Goal: Task Accomplishment & Management: Complete application form

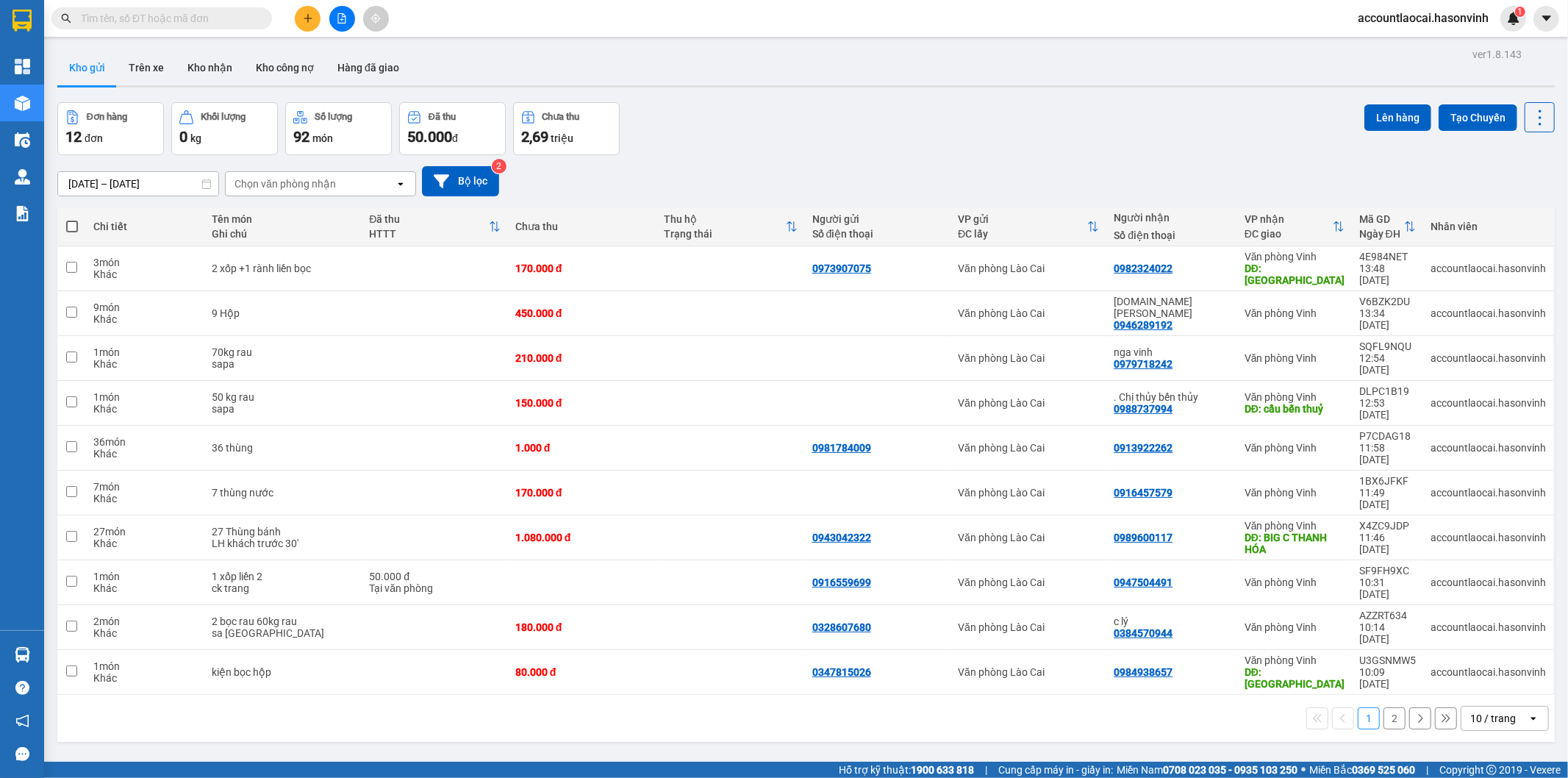
click at [310, 16] on icon "plus" at bounding box center [307, 18] width 10 height 10
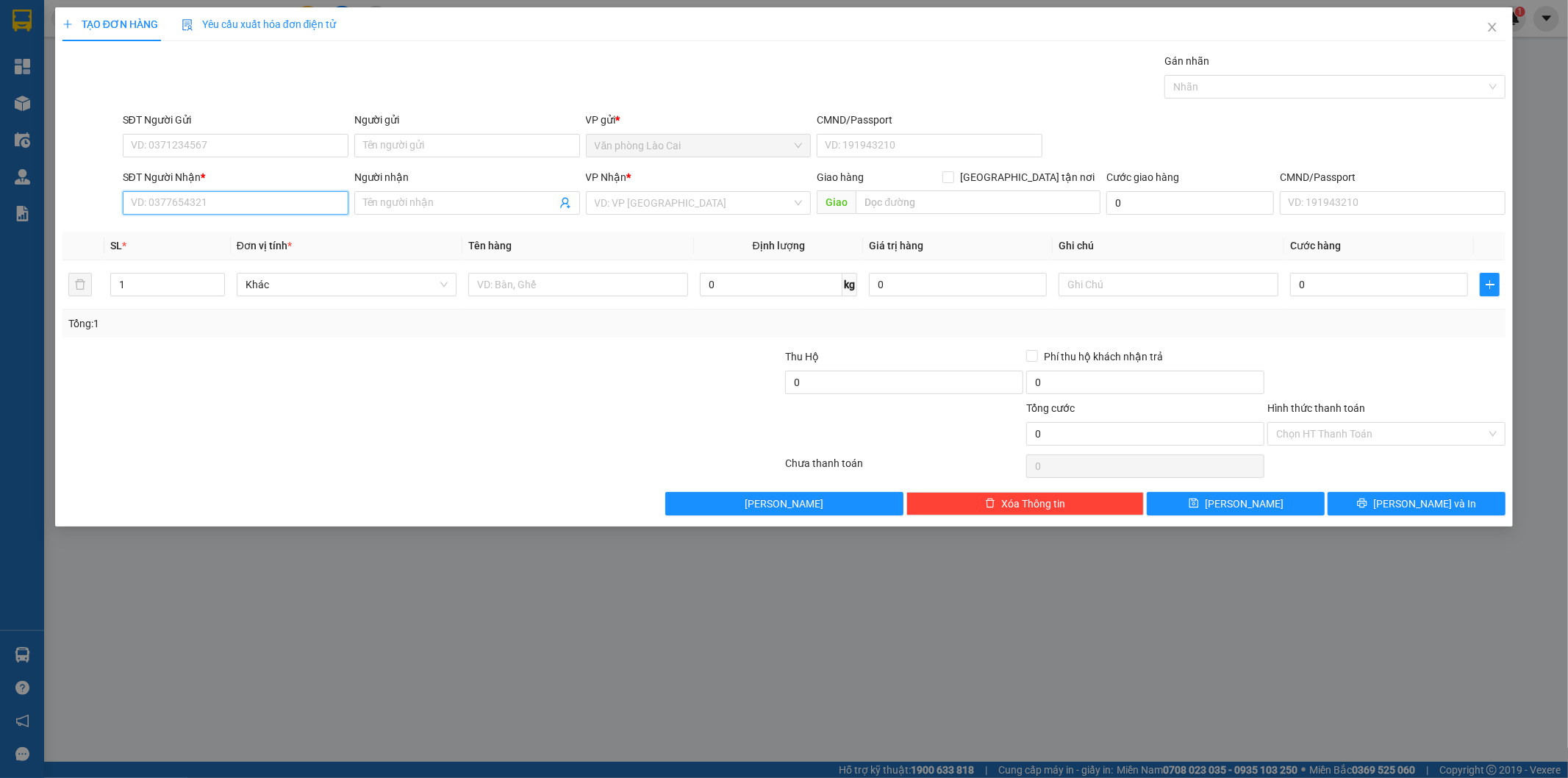
click at [258, 206] on input "SĐT Người Nhận *" at bounding box center [236, 203] width 226 height 23
drag, startPoint x: 216, startPoint y: 203, endPoint x: 209, endPoint y: 207, distance: 8.1
click at [215, 203] on input "797" at bounding box center [236, 203] width 226 height 23
click at [193, 300] on div "0961429797" at bounding box center [235, 303] width 208 height 16
type input "0961429797"
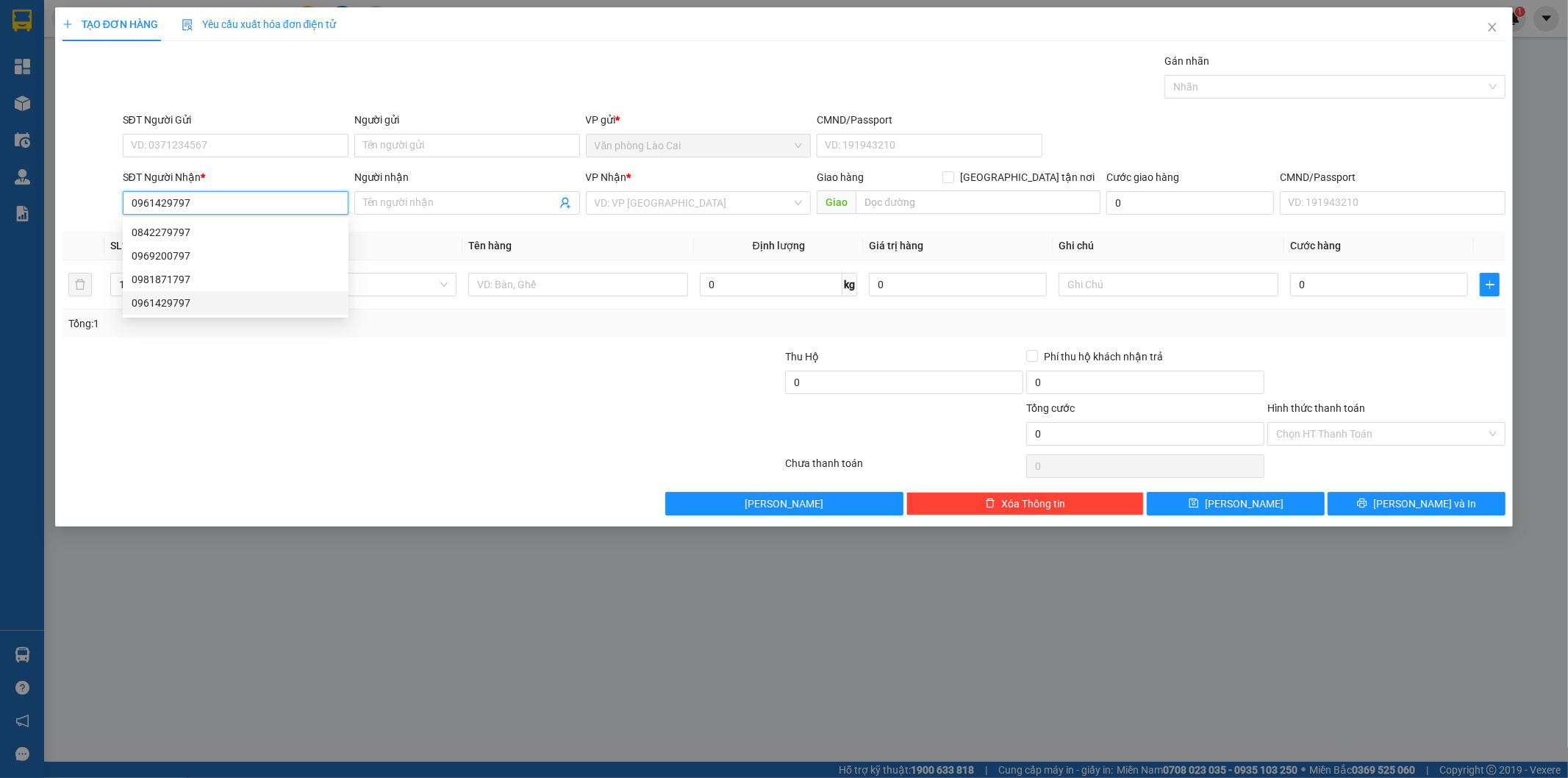
type input "200.000"
type input "0961429797"
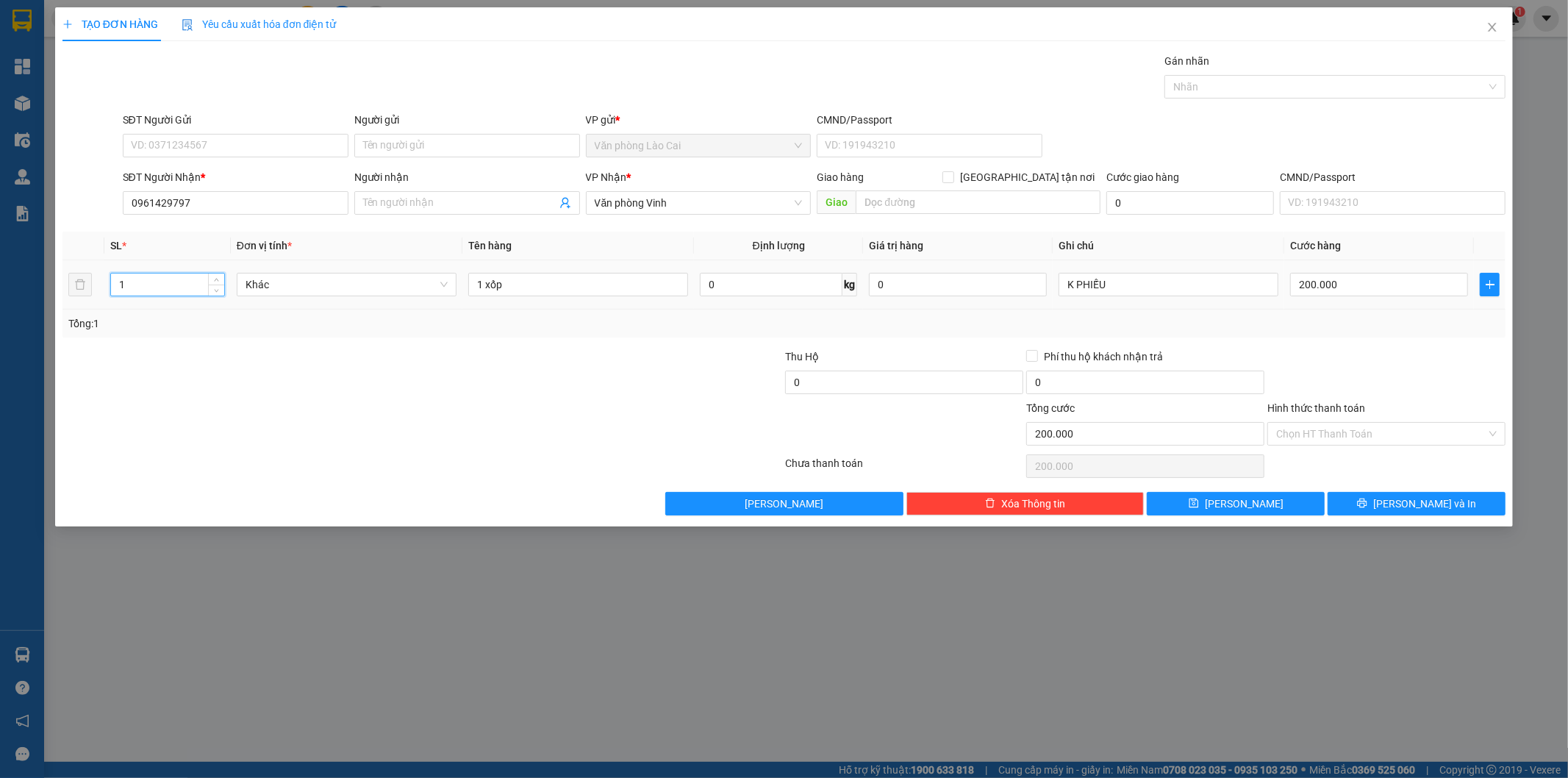
drag, startPoint x: 156, startPoint y: 285, endPoint x: 60, endPoint y: 284, distance: 96.0
click at [60, 284] on div "TẠO ĐƠN HÀNG Yêu cầu xuất hóa đơn điện tử Transit Pickup Surcharge Ids Transit …" at bounding box center [784, 266] width 1458 height 519
type input "9"
drag, startPoint x: 518, startPoint y: 286, endPoint x: 357, endPoint y: 286, distance: 161.0
click at [357, 286] on tr "9 Khác 1 xốp 0 kg 0 K PHIẾU 200.000" at bounding box center [784, 284] width 1444 height 49
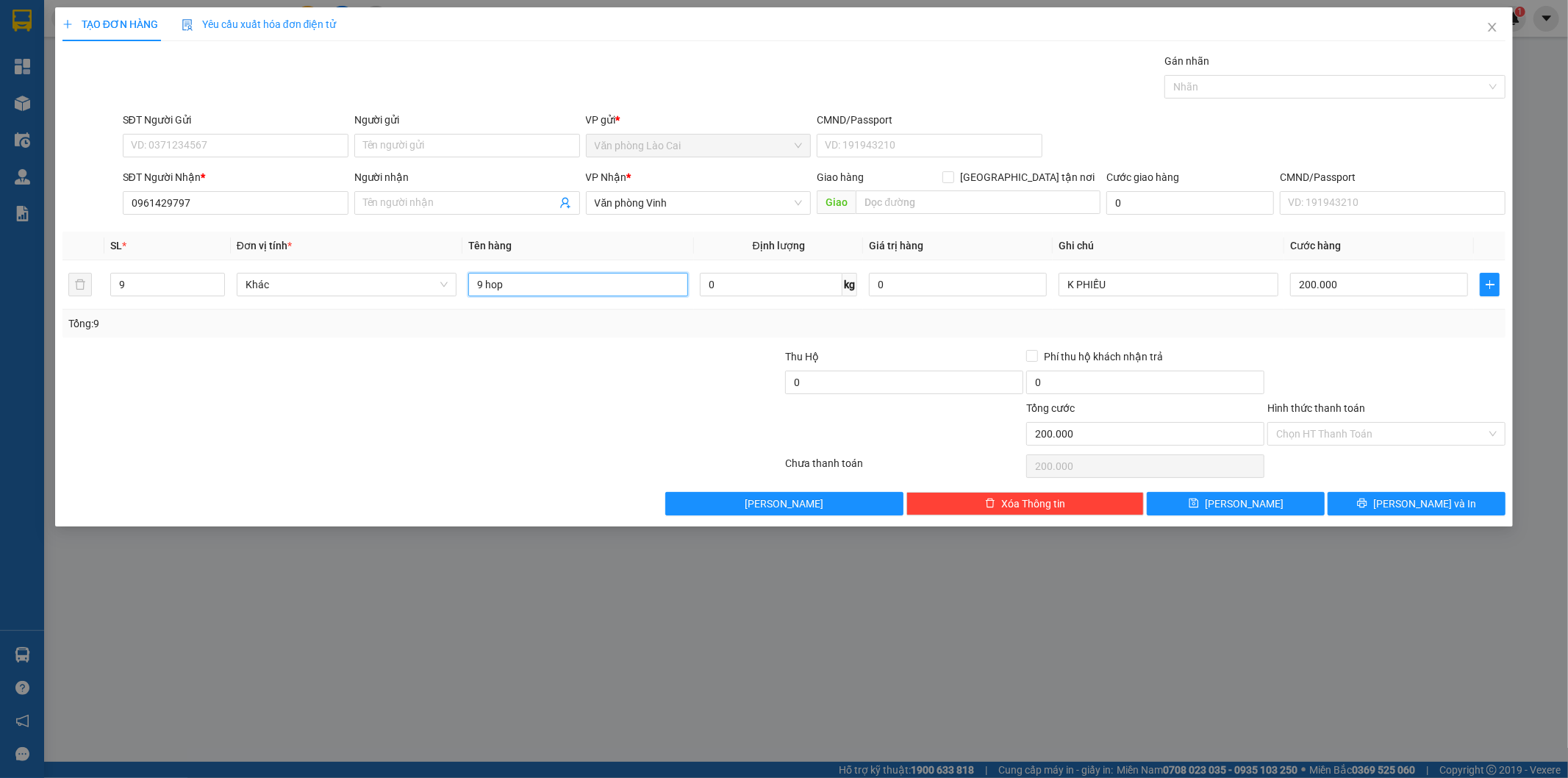
type input "9 hop"
drag, startPoint x: 614, startPoint y: 456, endPoint x: 682, endPoint y: 430, distance: 72.8
click at [615, 454] on div at bounding box center [423, 466] width 724 height 30
click at [1377, 289] on input "200.000" at bounding box center [1379, 285] width 178 height 23
type input "3"
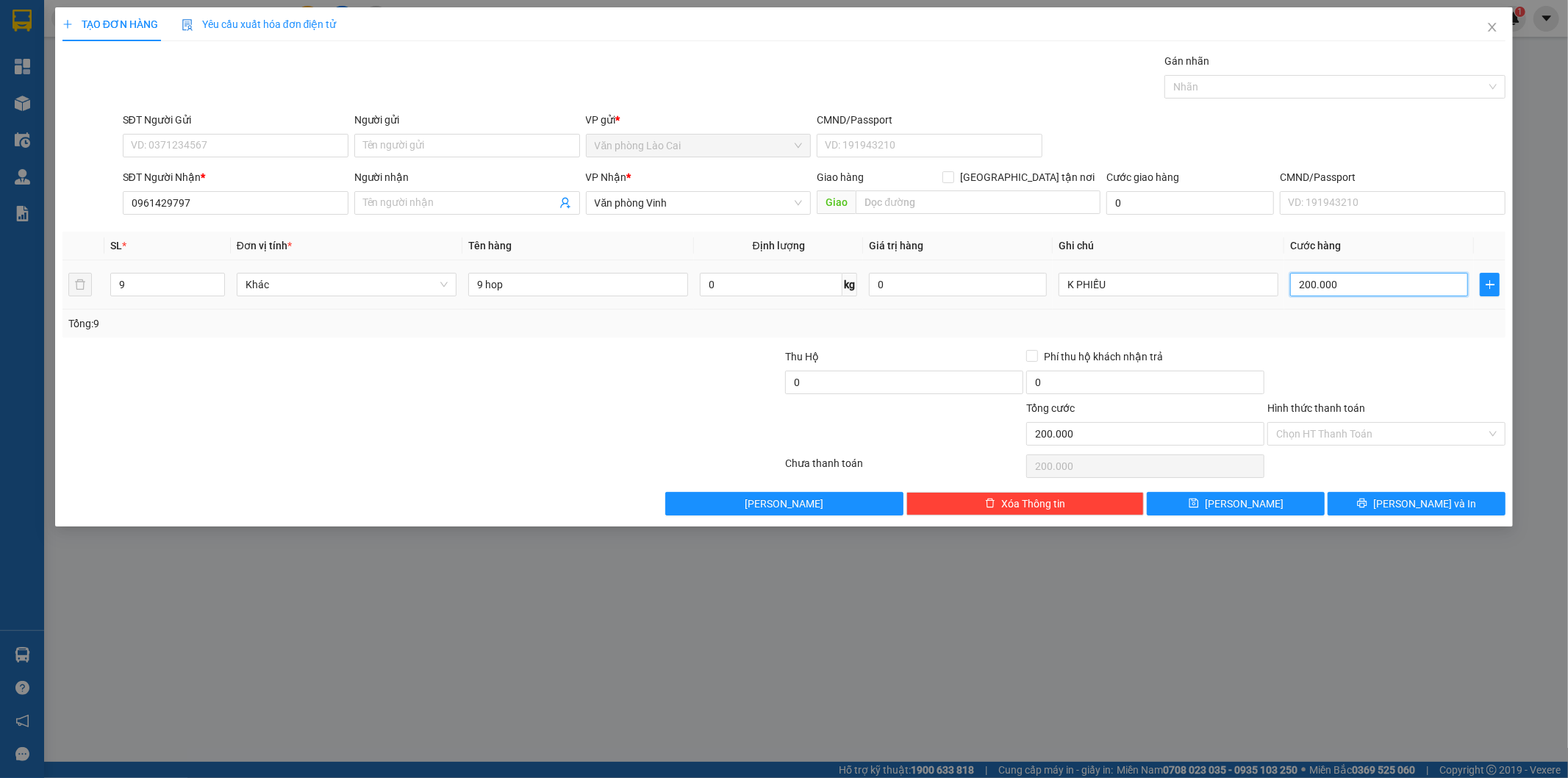
type input "3"
type input "32"
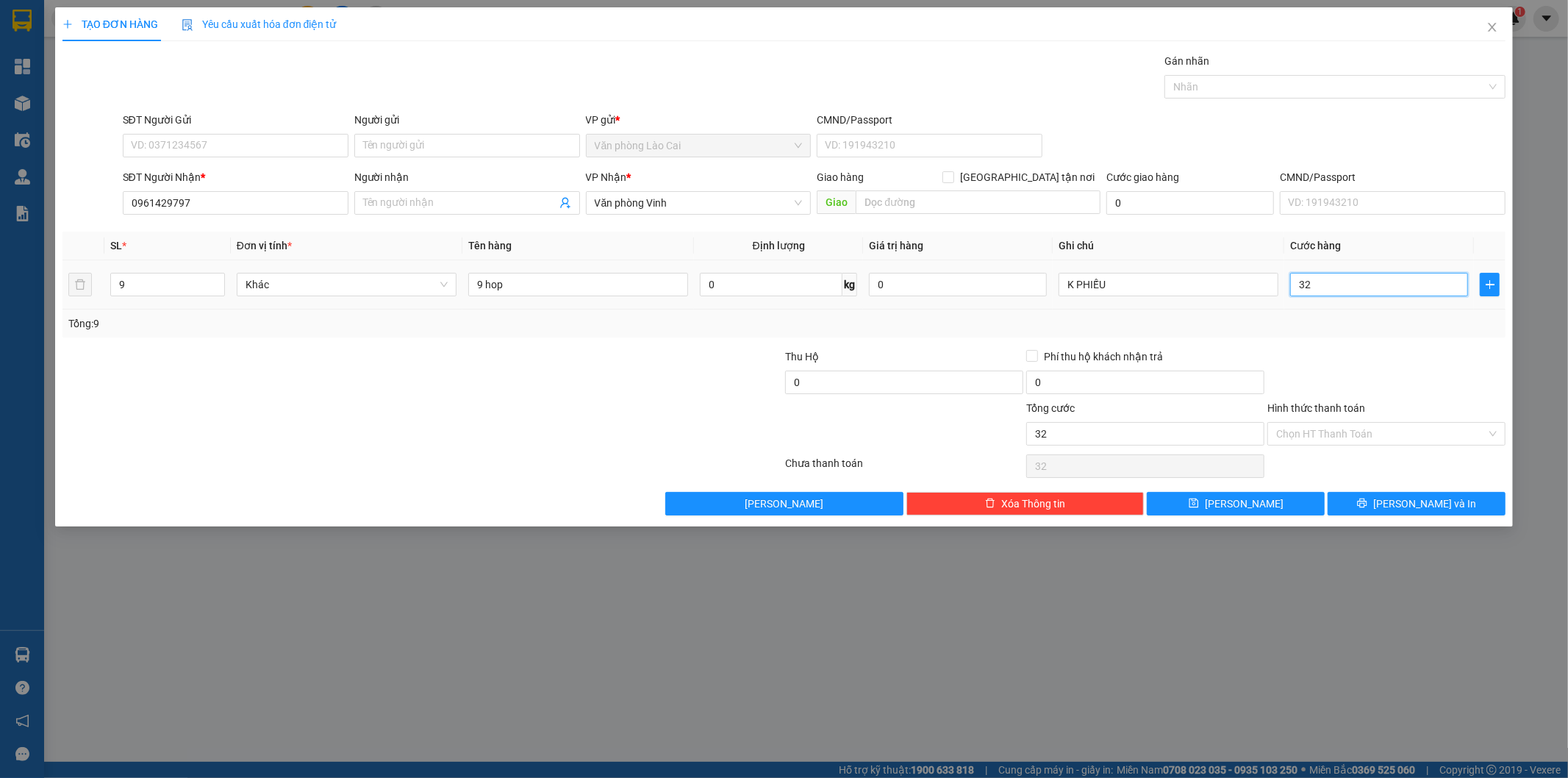
type input "320"
type input "320.000"
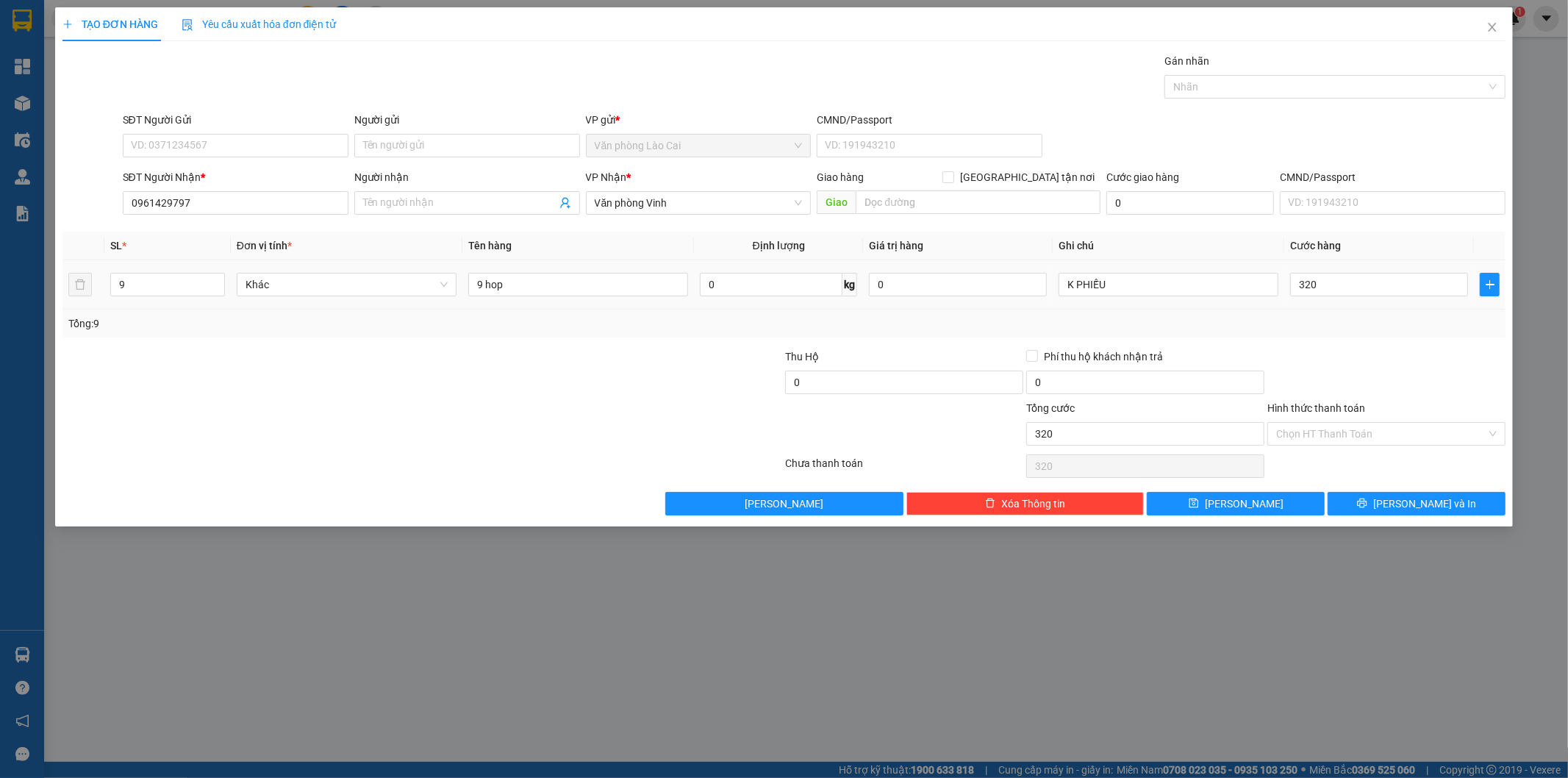
type input "320.000"
click at [1359, 338] on div "Transit Pickup Surcharge Ids Transit Deliver Surcharge Ids Transit Deliver Surc…" at bounding box center [784, 284] width 1444 height 462
drag, startPoint x: 1282, startPoint y: 489, endPoint x: 1281, endPoint y: 497, distance: 8.1
click at [1282, 491] on div "Transit Pickup Surcharge Ids Transit Deliver Surcharge Ids Transit Deliver Surc…" at bounding box center [784, 284] width 1444 height 462
click at [1280, 499] on button "[PERSON_NAME]" at bounding box center [1236, 503] width 178 height 23
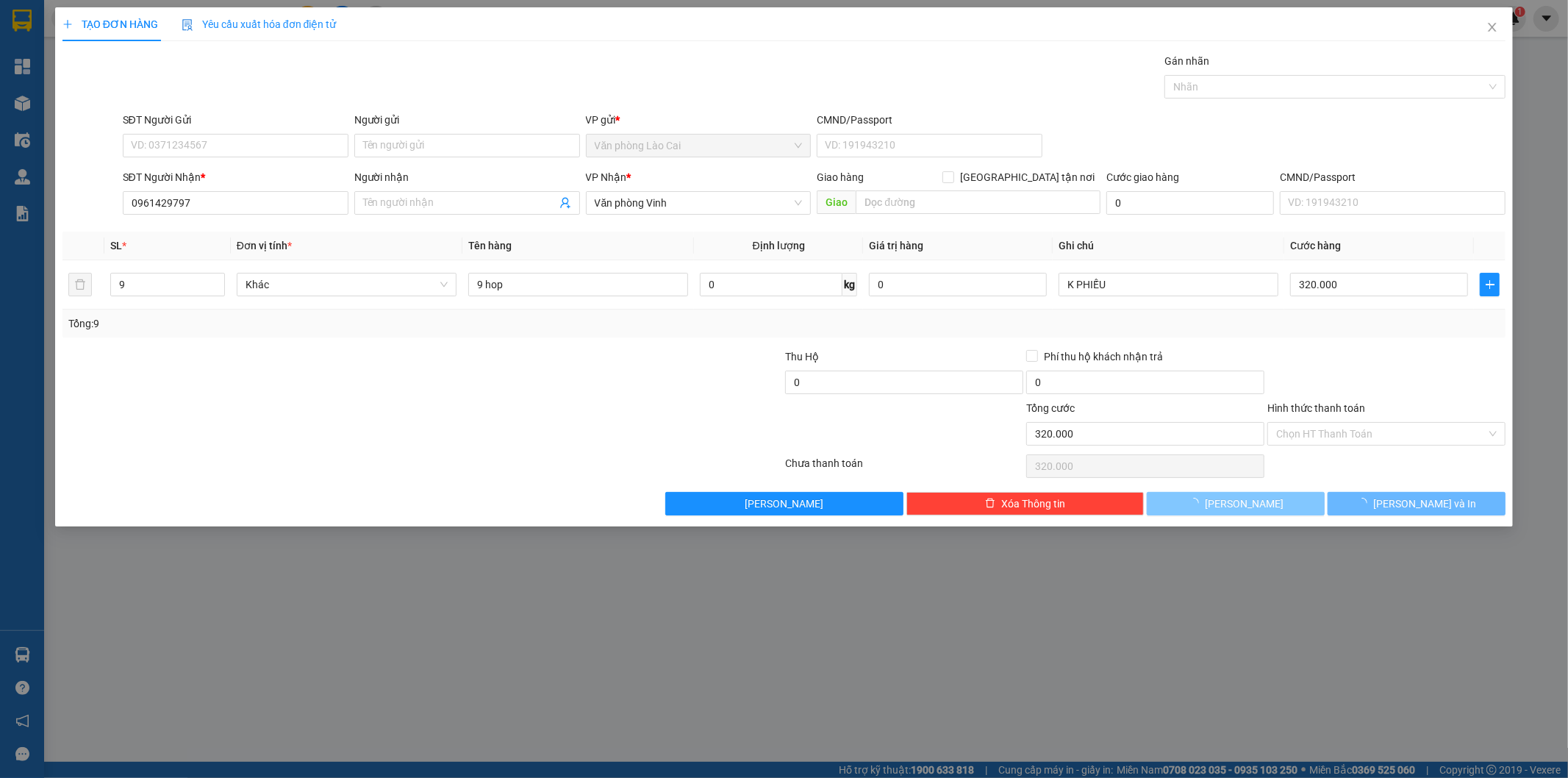
type input "0"
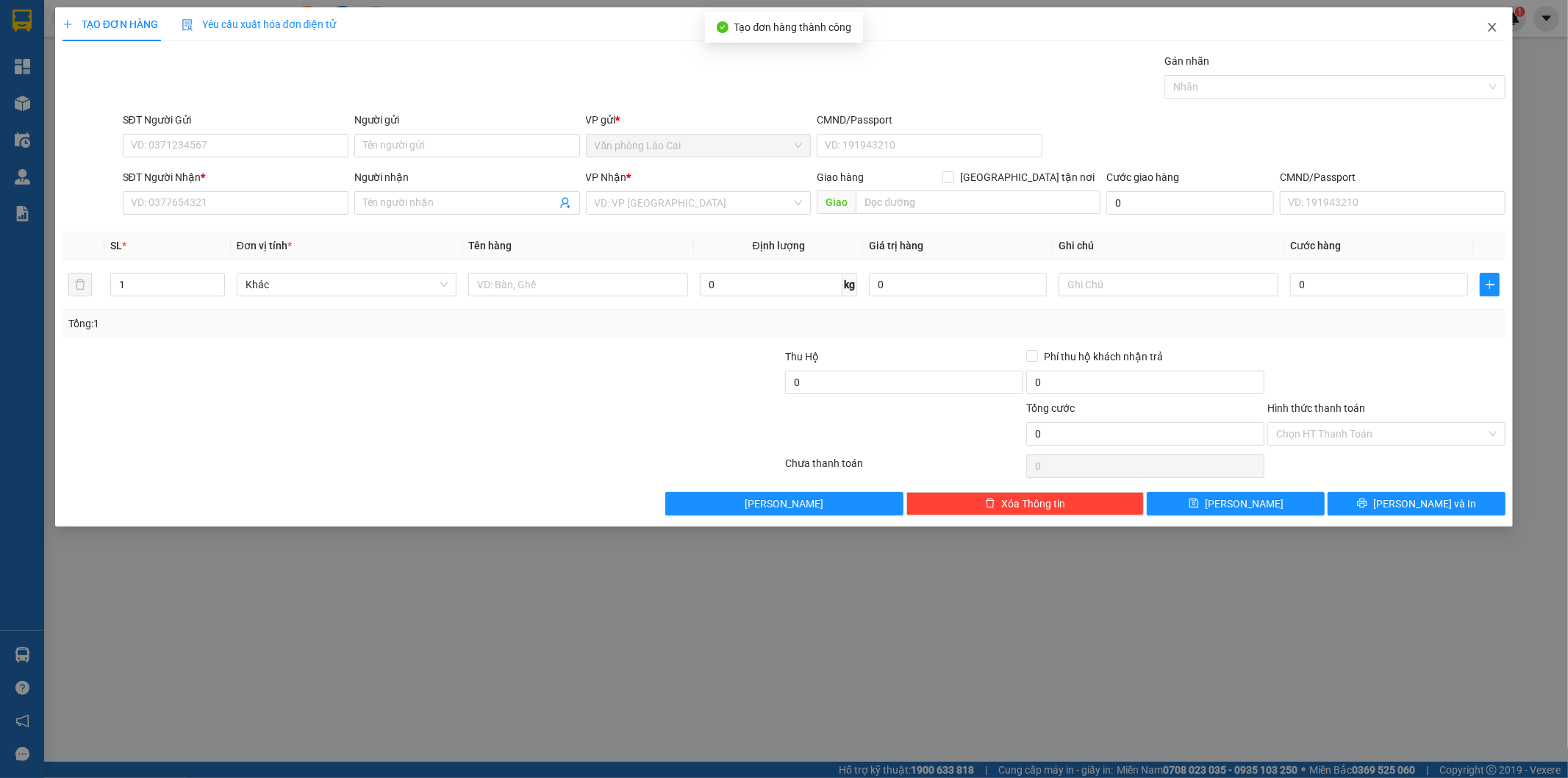
click at [1494, 19] on span "Close" at bounding box center [1493, 27] width 41 height 41
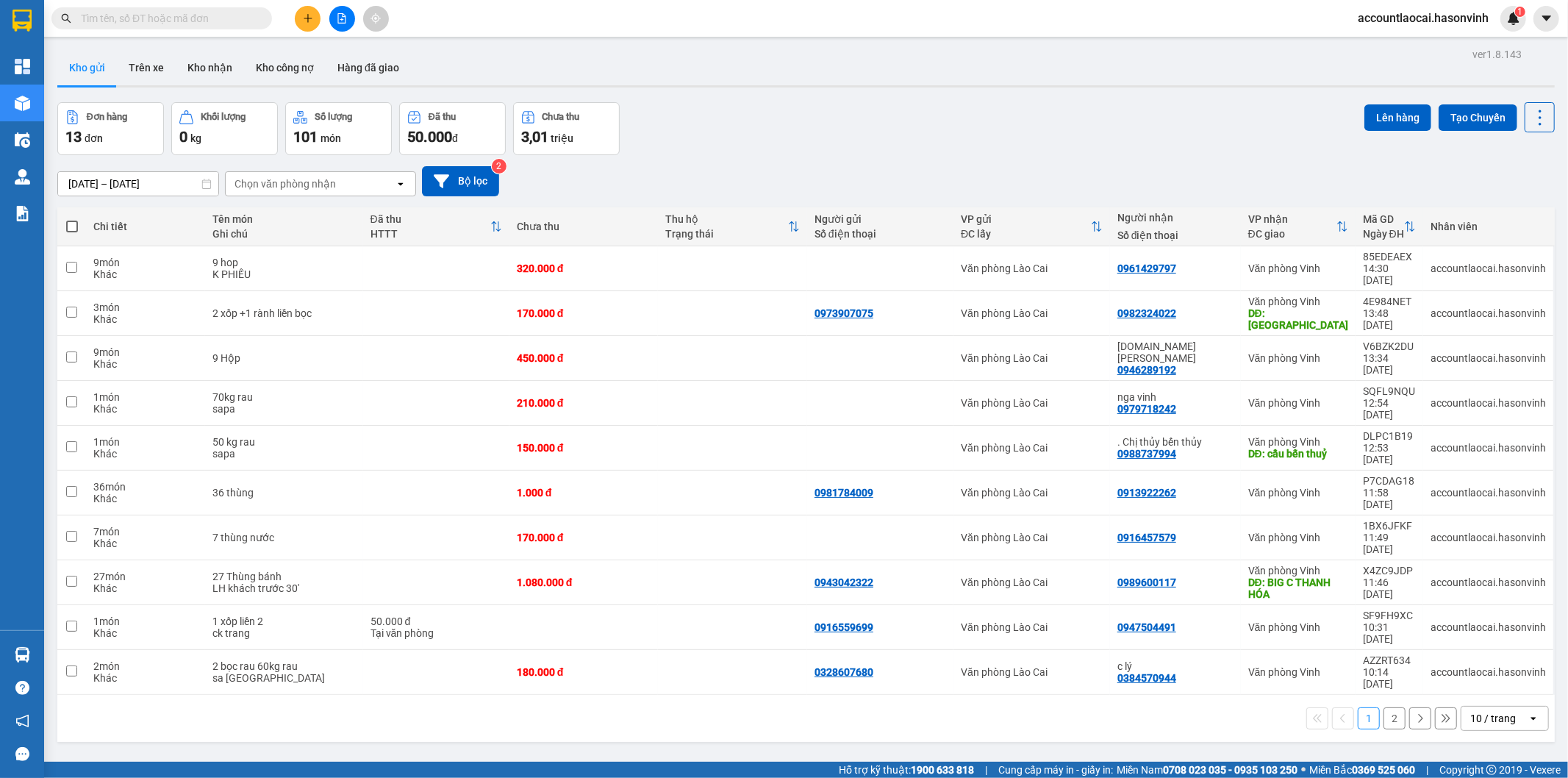
click at [1337, 229] on icon at bounding box center [1342, 226] width 12 height 12
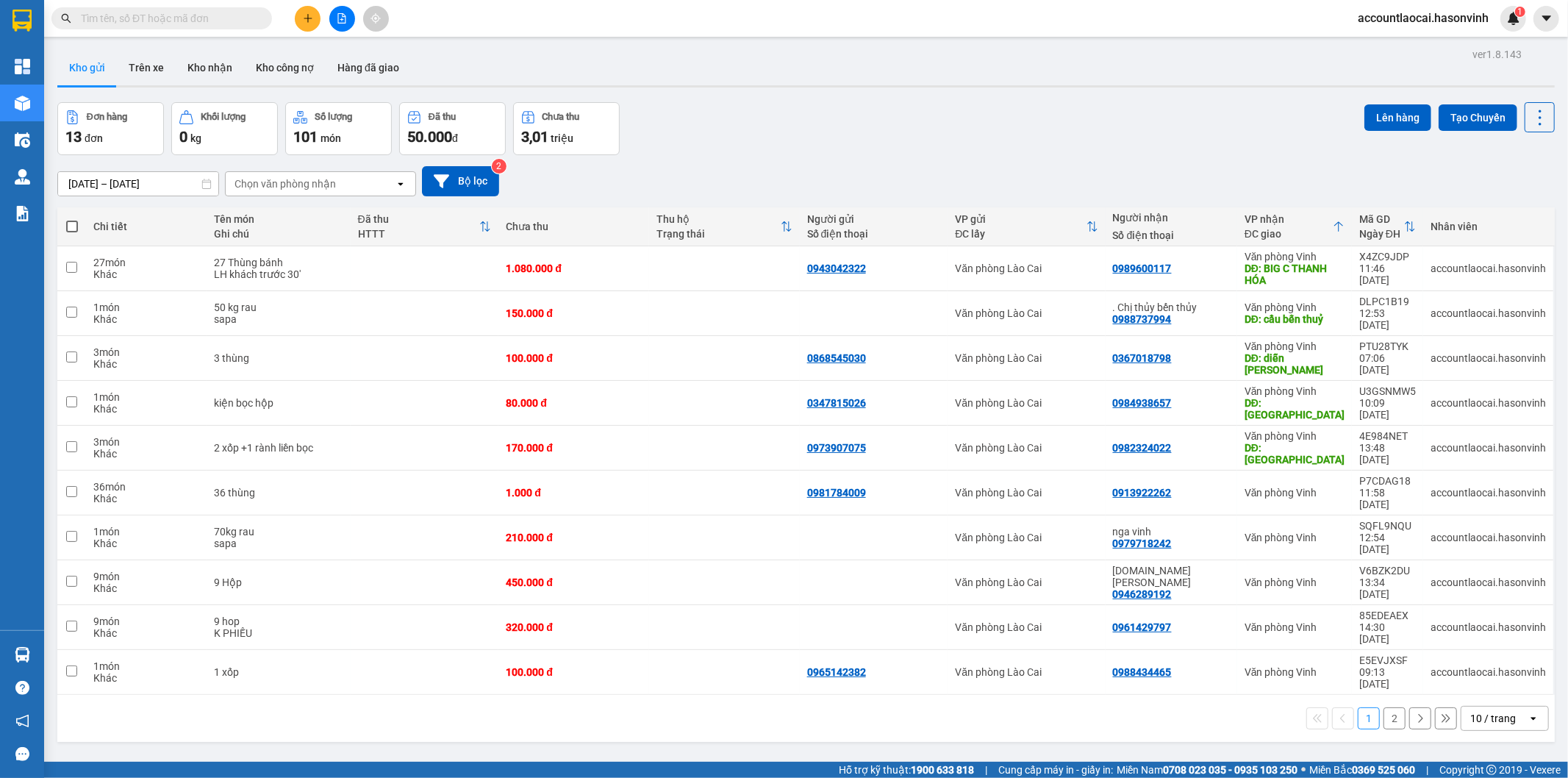
click at [1385, 707] on button "2" at bounding box center [1394, 718] width 22 height 22
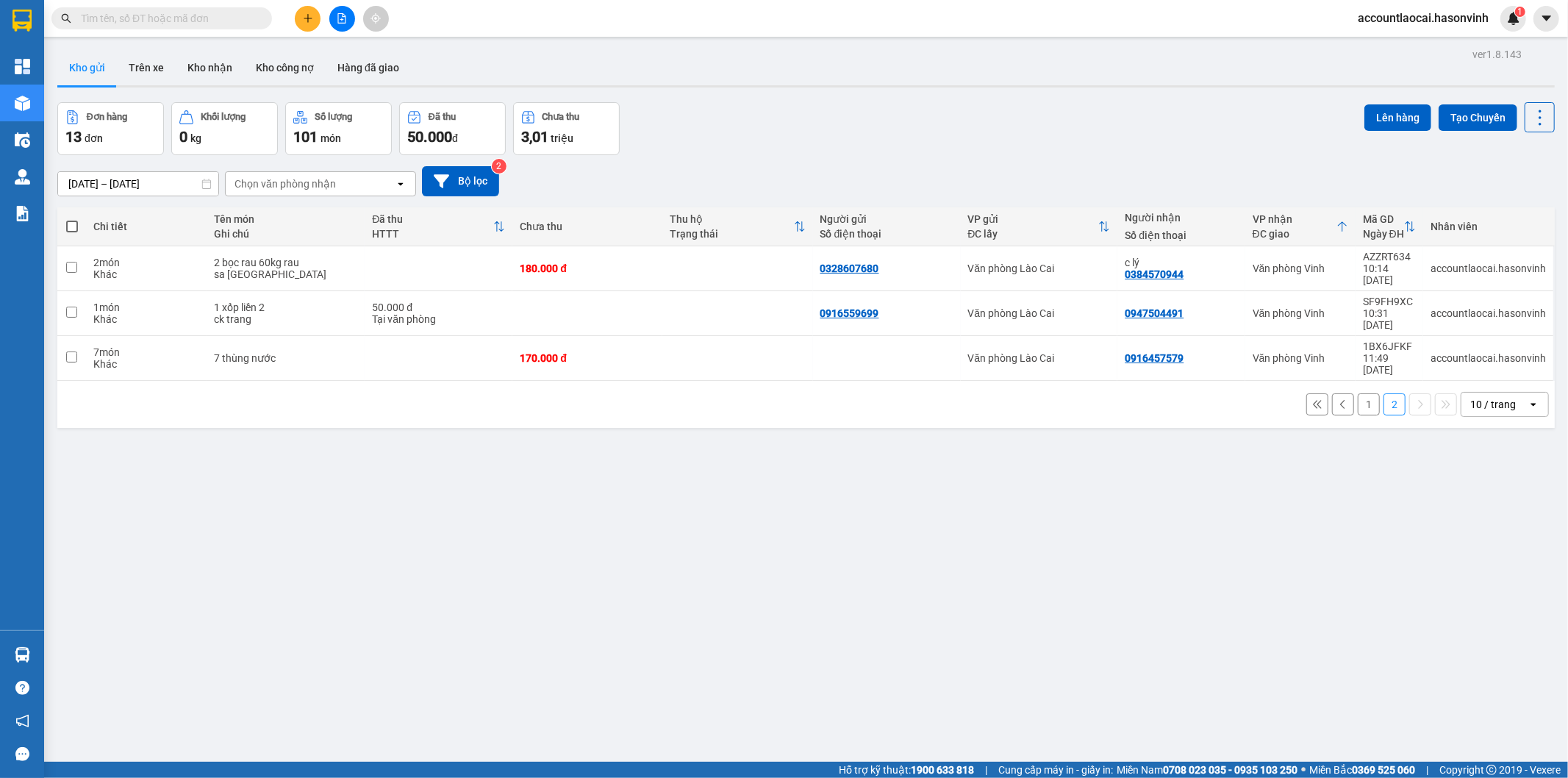
click at [865, 474] on div "ver 1.8.143 Kho gửi Trên xe Kho nhận Kho công nợ Hàng đã giao Đơn hàng 13 đơn K…" at bounding box center [806, 433] width 1510 height 778
click at [304, 16] on icon "plus" at bounding box center [307, 18] width 10 height 10
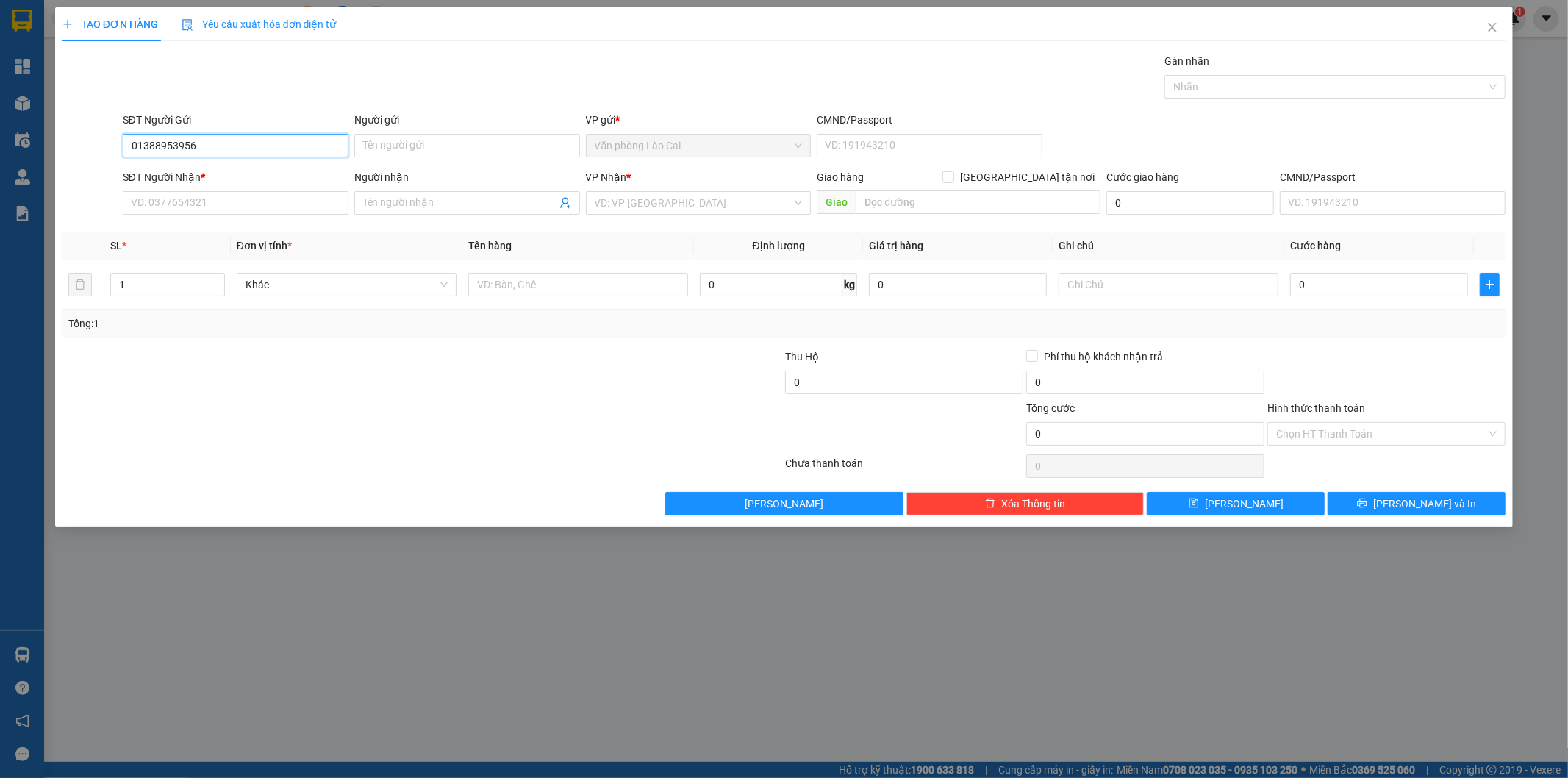
click at [142, 138] on input "01388953956" at bounding box center [236, 145] width 226 height 23
type input "0388953956"
click at [209, 166] on div "0388953956" at bounding box center [235, 174] width 208 height 16
type input "0395177994"
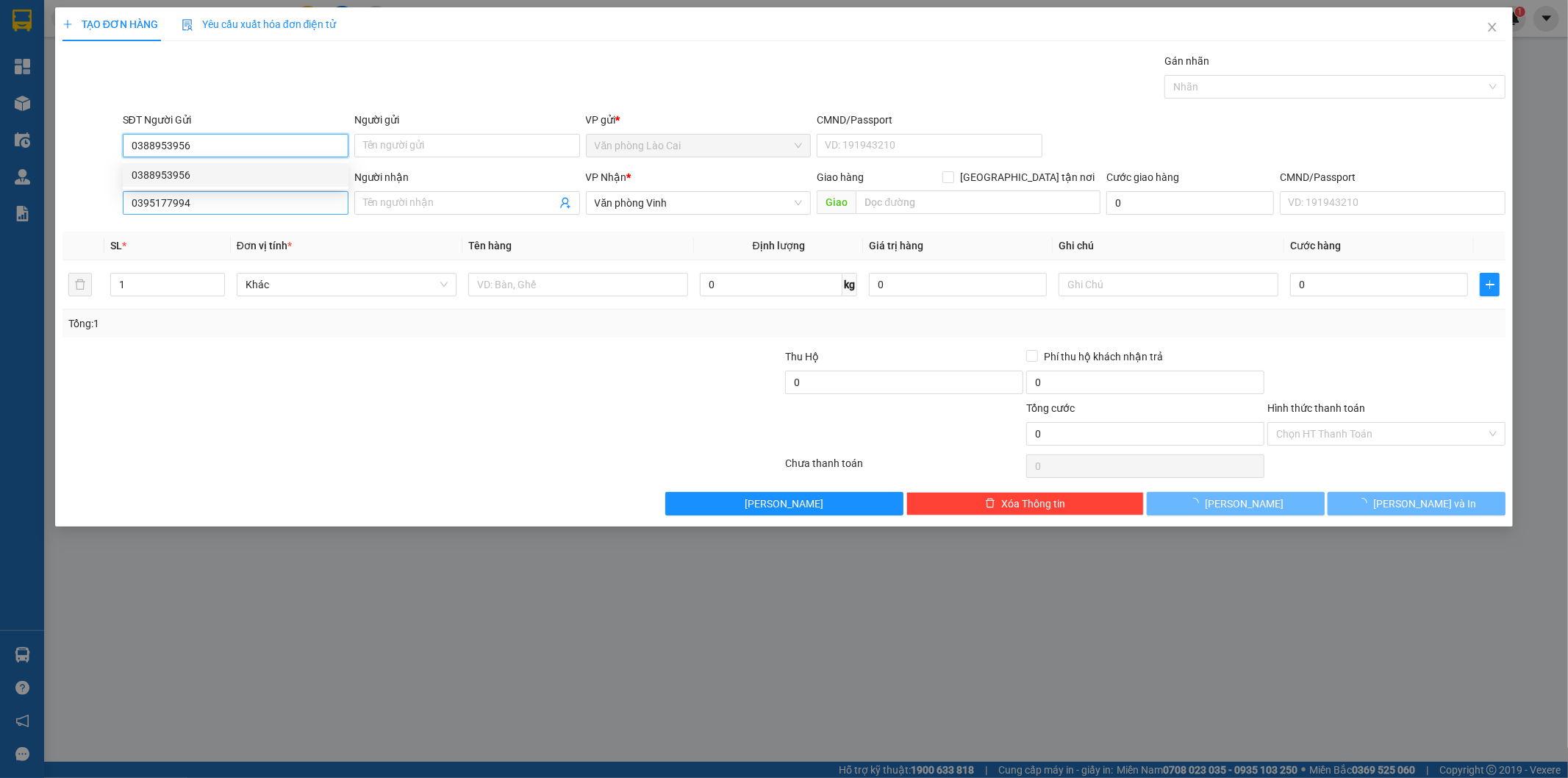
type input "120.000"
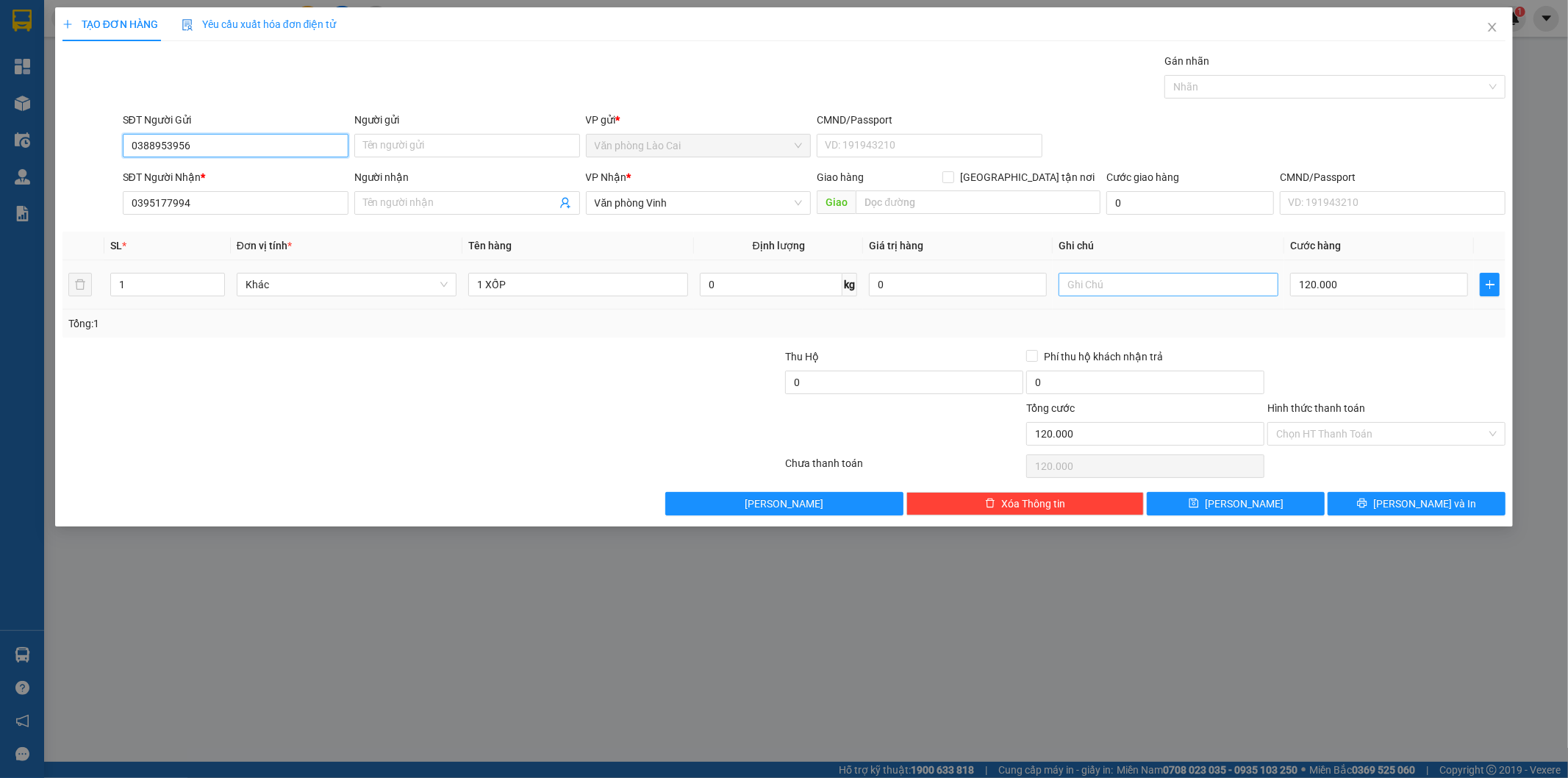
type input "0388953956"
click at [1149, 281] on input "text" at bounding box center [1169, 285] width 219 height 23
type input "bxtt"
click at [1338, 282] on input "120.000" at bounding box center [1379, 285] width 178 height 23
type input "1"
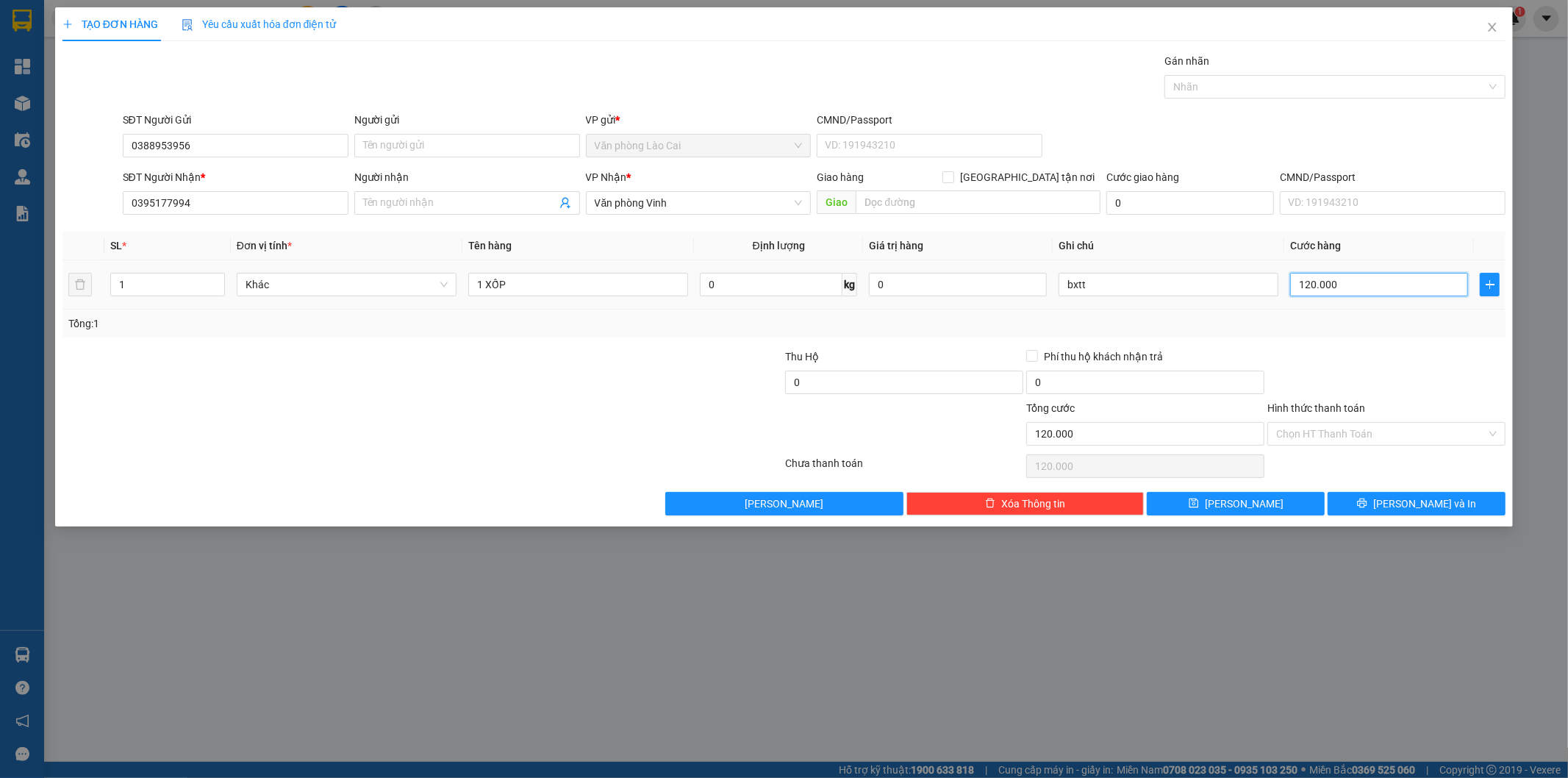
type input "1"
type input "10"
type input "100"
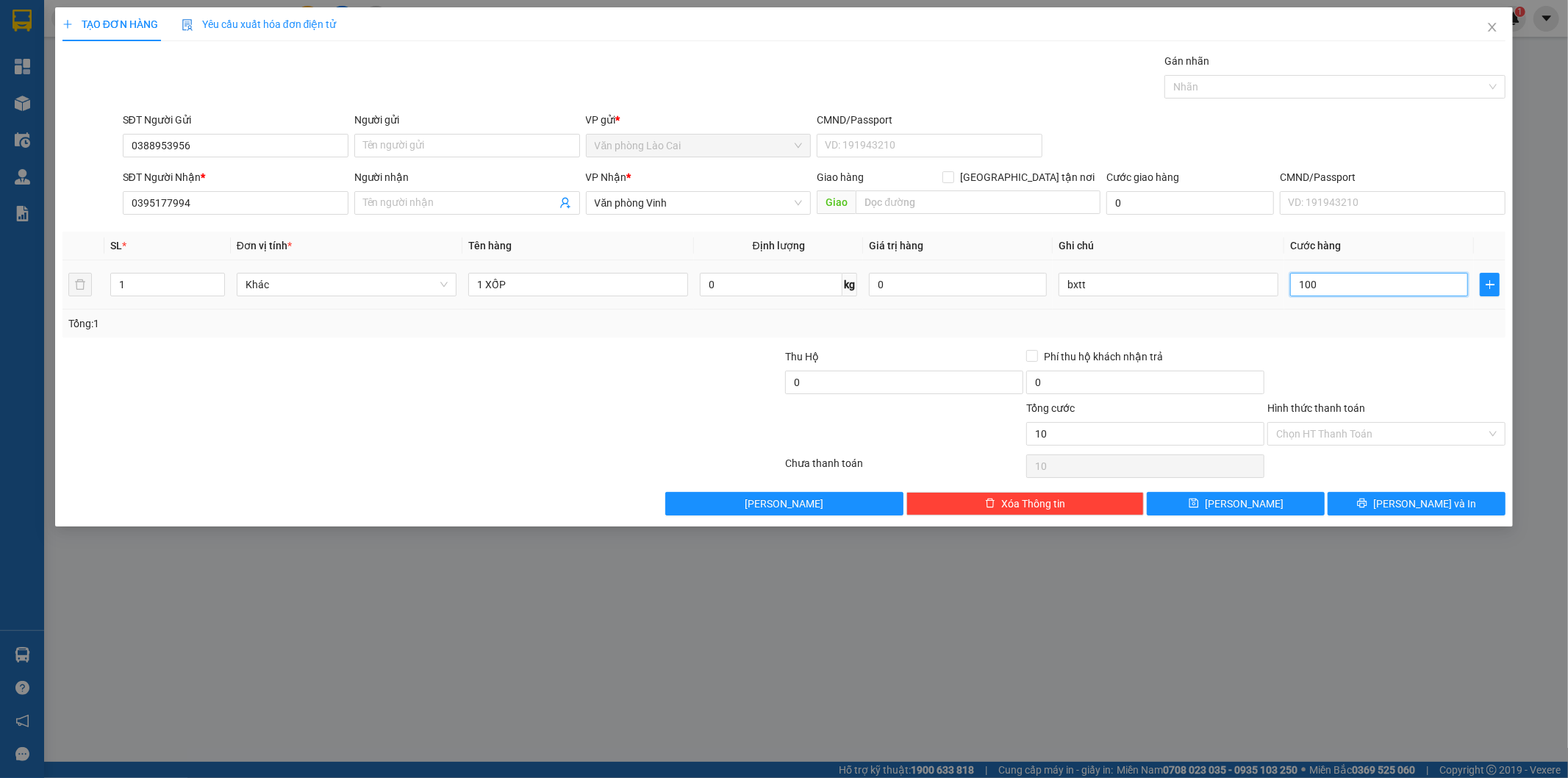
type input "100"
type input "100.000"
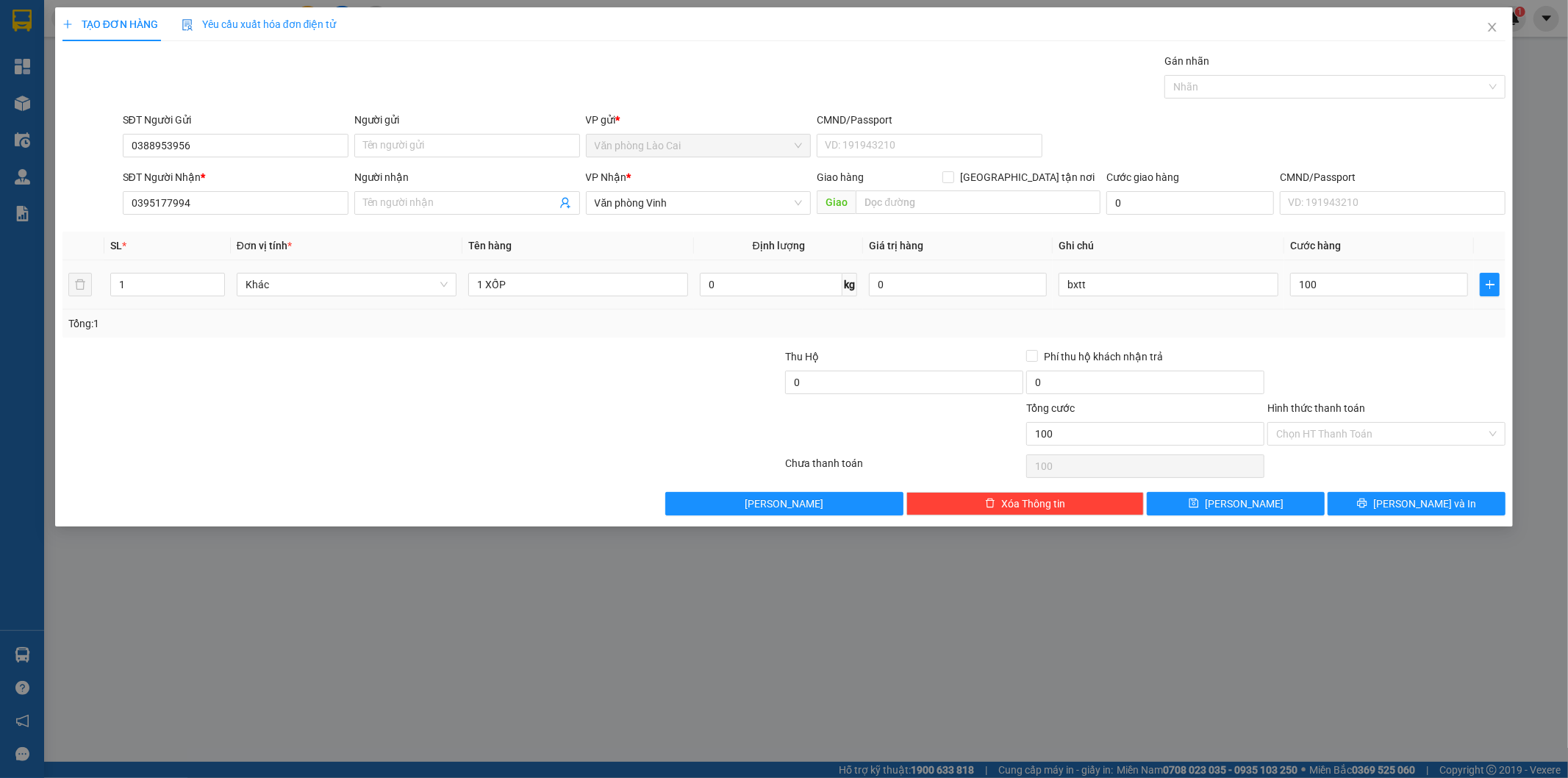
type input "100.000"
click at [1332, 331] on div "Tổng: 1" at bounding box center [784, 323] width 1432 height 16
click at [1275, 510] on button "[PERSON_NAME]" at bounding box center [1236, 503] width 178 height 23
type input "0"
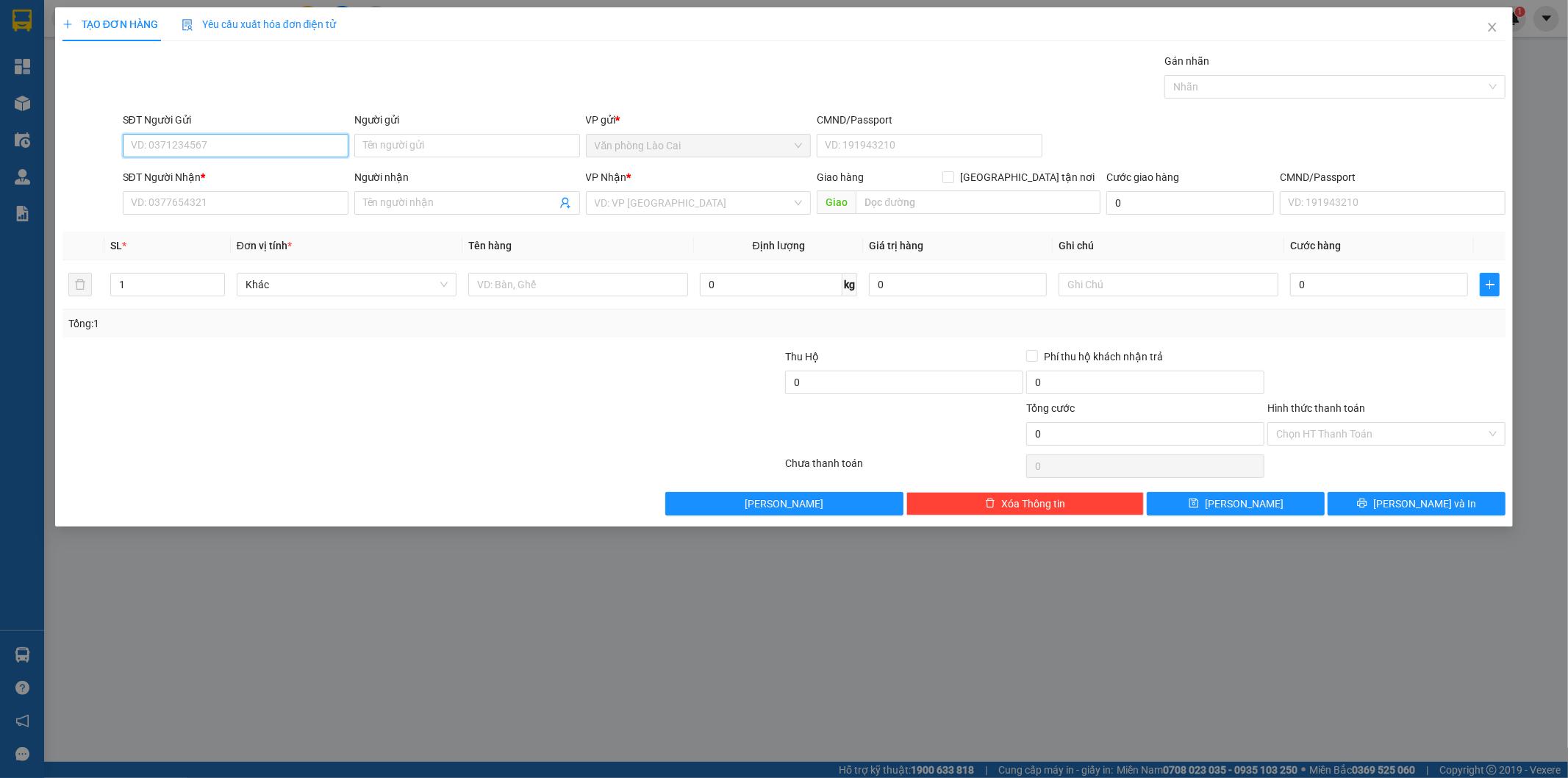
click at [255, 144] on input "SĐT Người Gửi" at bounding box center [236, 145] width 226 height 23
click at [175, 145] on input "683" at bounding box center [236, 145] width 226 height 23
click at [192, 170] on div "0963555683" at bounding box center [235, 174] width 208 height 16
type input "0963555683"
type input "0915129599"
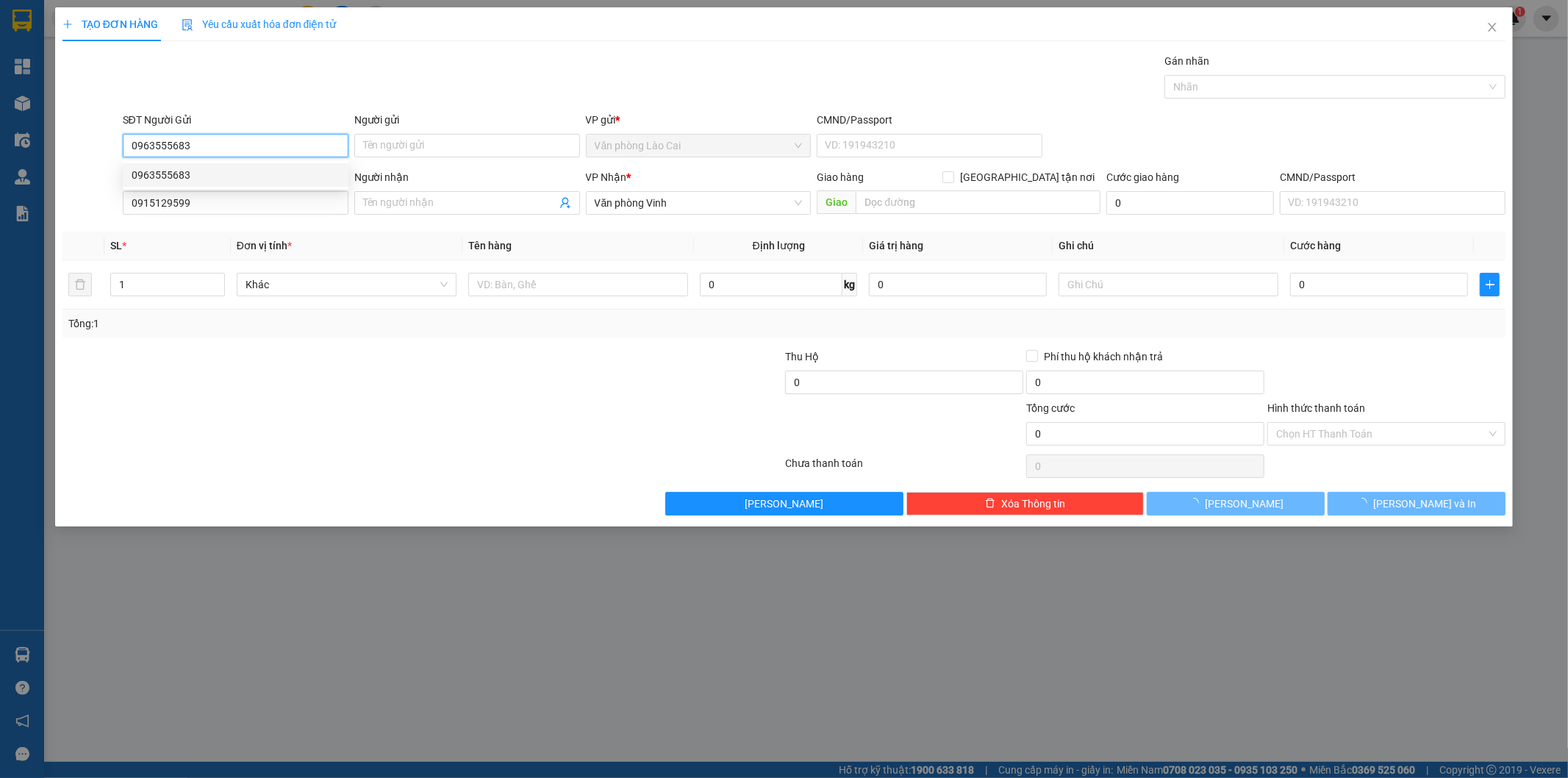
type input "100.000"
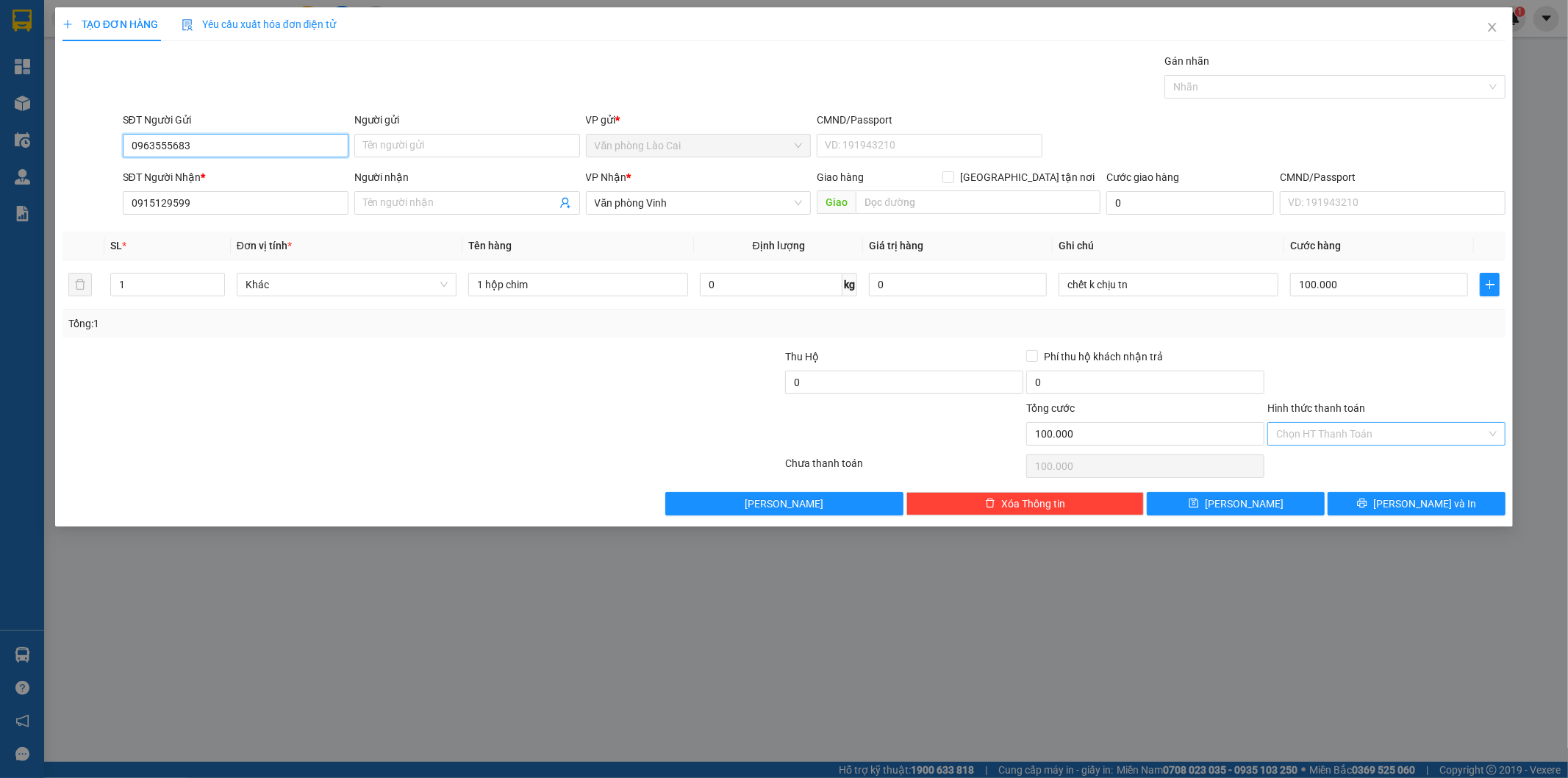
type input "0963555683"
click at [1370, 432] on input "Hình thức thanh toán" at bounding box center [1381, 433] width 210 height 22
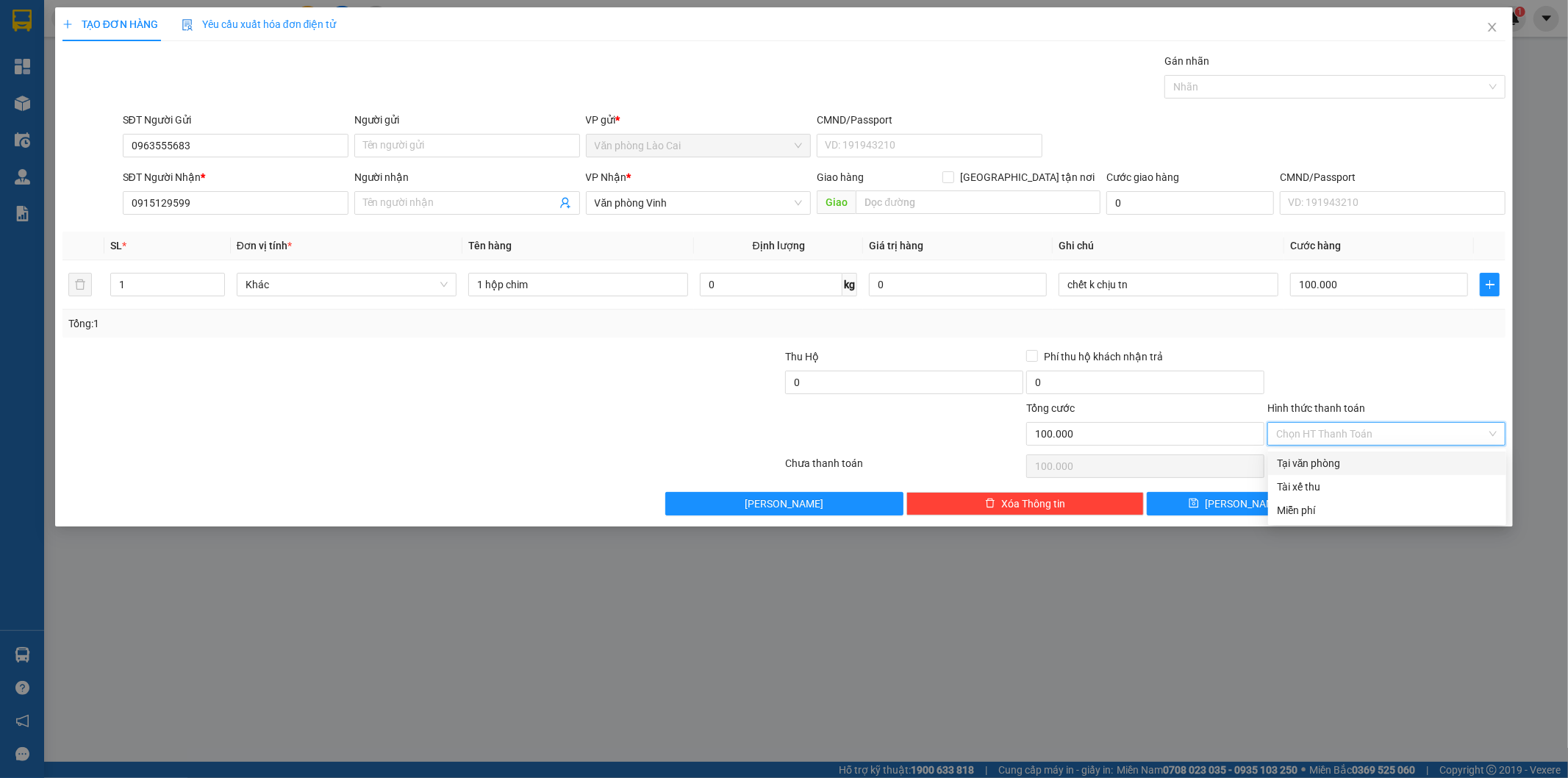
click at [1349, 468] on div "Tại văn phòng" at bounding box center [1387, 463] width 220 height 16
type input "0"
click at [1429, 502] on span "[PERSON_NAME] và In" at bounding box center [1425, 503] width 103 height 16
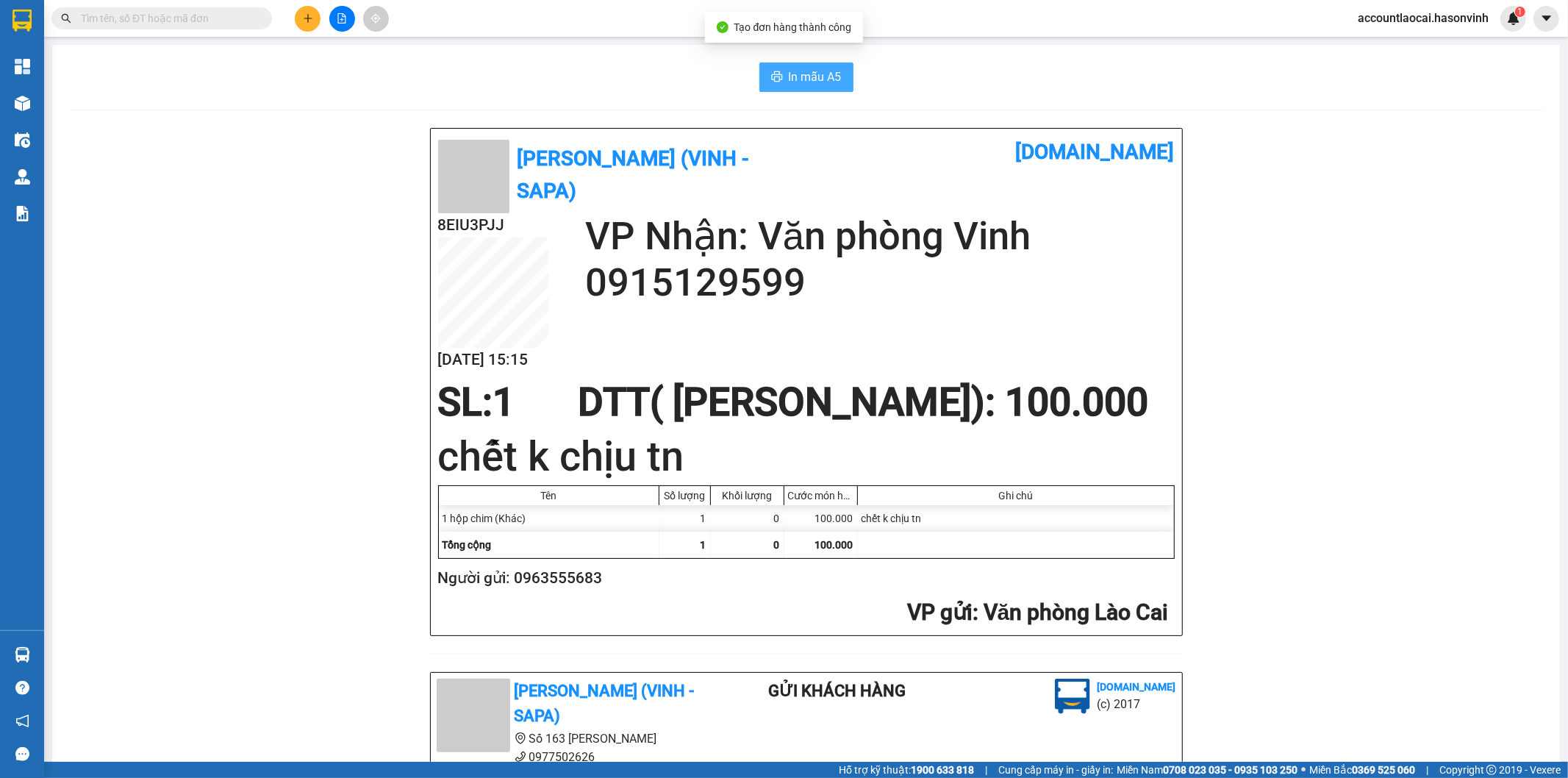
click at [799, 68] on span "In mẫu A5" at bounding box center [816, 77] width 53 height 19
click at [342, 20] on icon "file-add" at bounding box center [342, 18] width 10 height 10
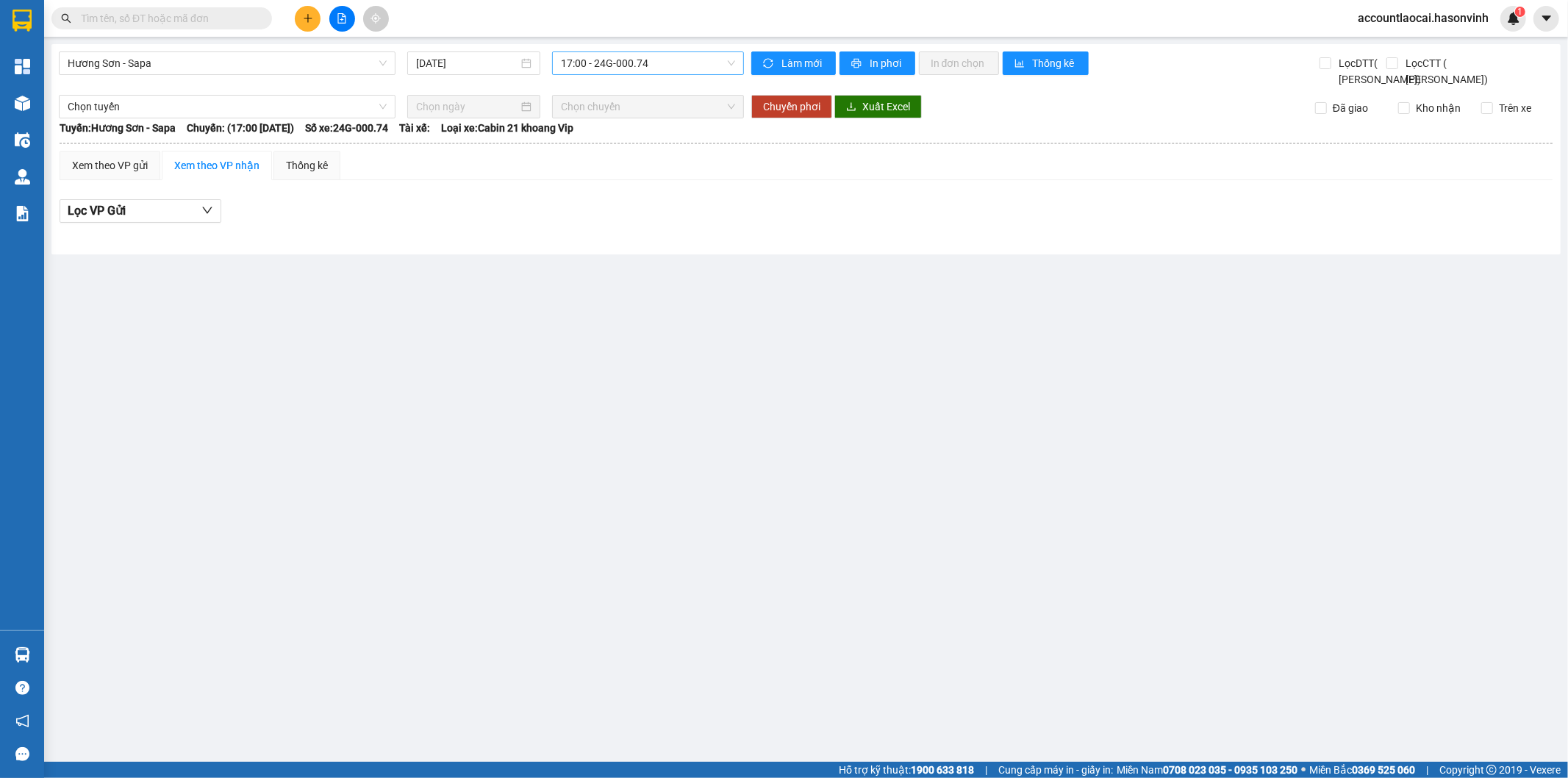
click at [640, 62] on span "17:00 - 24G-000.74" at bounding box center [647, 63] width 174 height 22
click at [493, 69] on input "[DATE]" at bounding box center [467, 63] width 102 height 16
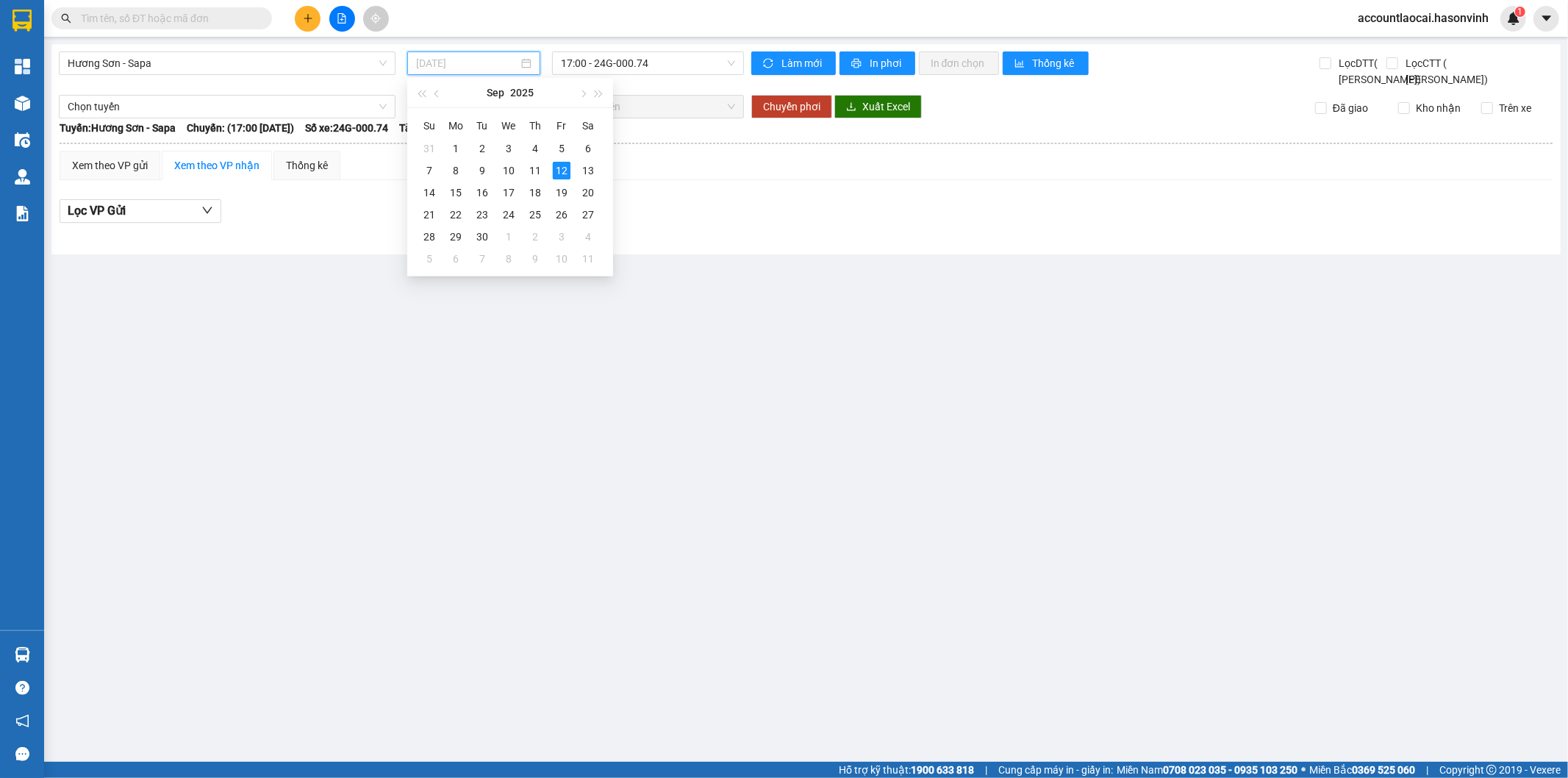
type input "[DATE]"
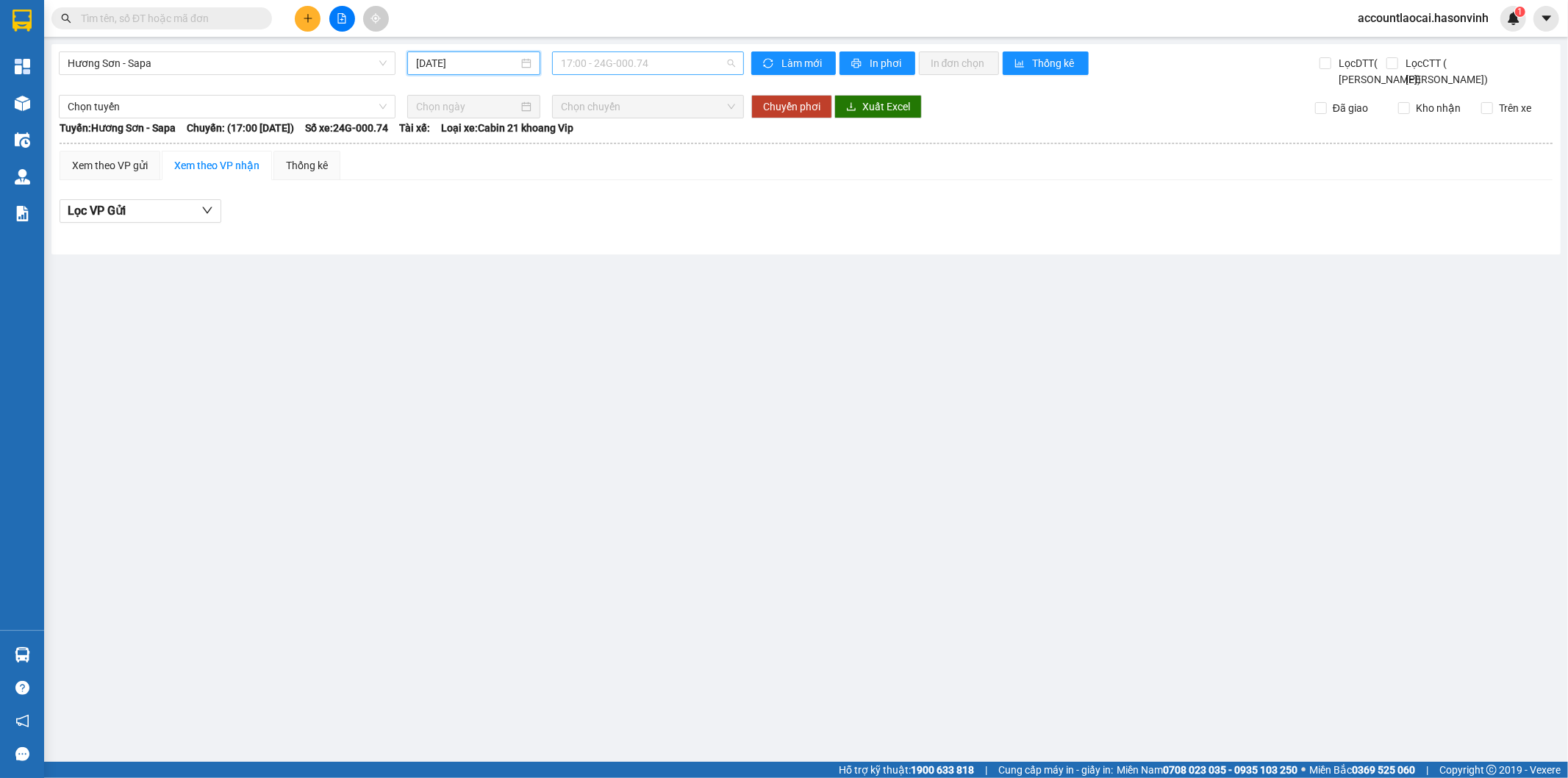
click at [689, 61] on span "17:00 - 24G-000.74" at bounding box center [647, 63] width 174 height 22
click at [177, 49] on div "[GEOGRAPHIC_DATA] - Sapa [DATE] 17:00 - 24G-000.74 Làm mới In phơi In đơn chọn …" at bounding box center [806, 149] width 1510 height 210
click at [177, 53] on span "Hương Sơn - Sapa" at bounding box center [227, 63] width 319 height 22
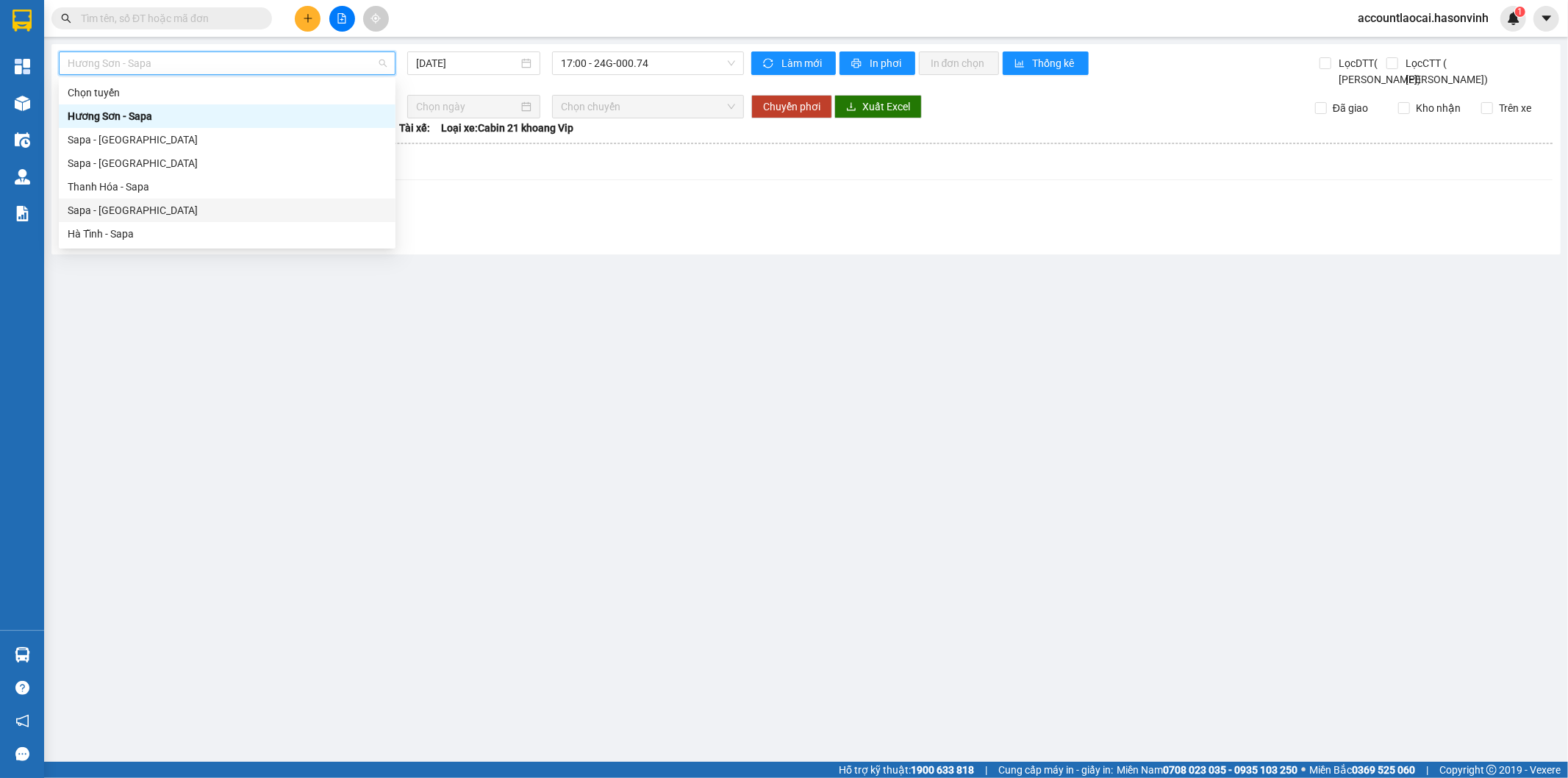
click at [124, 204] on div "Sapa - [GEOGRAPHIC_DATA]" at bounding box center [227, 210] width 319 height 16
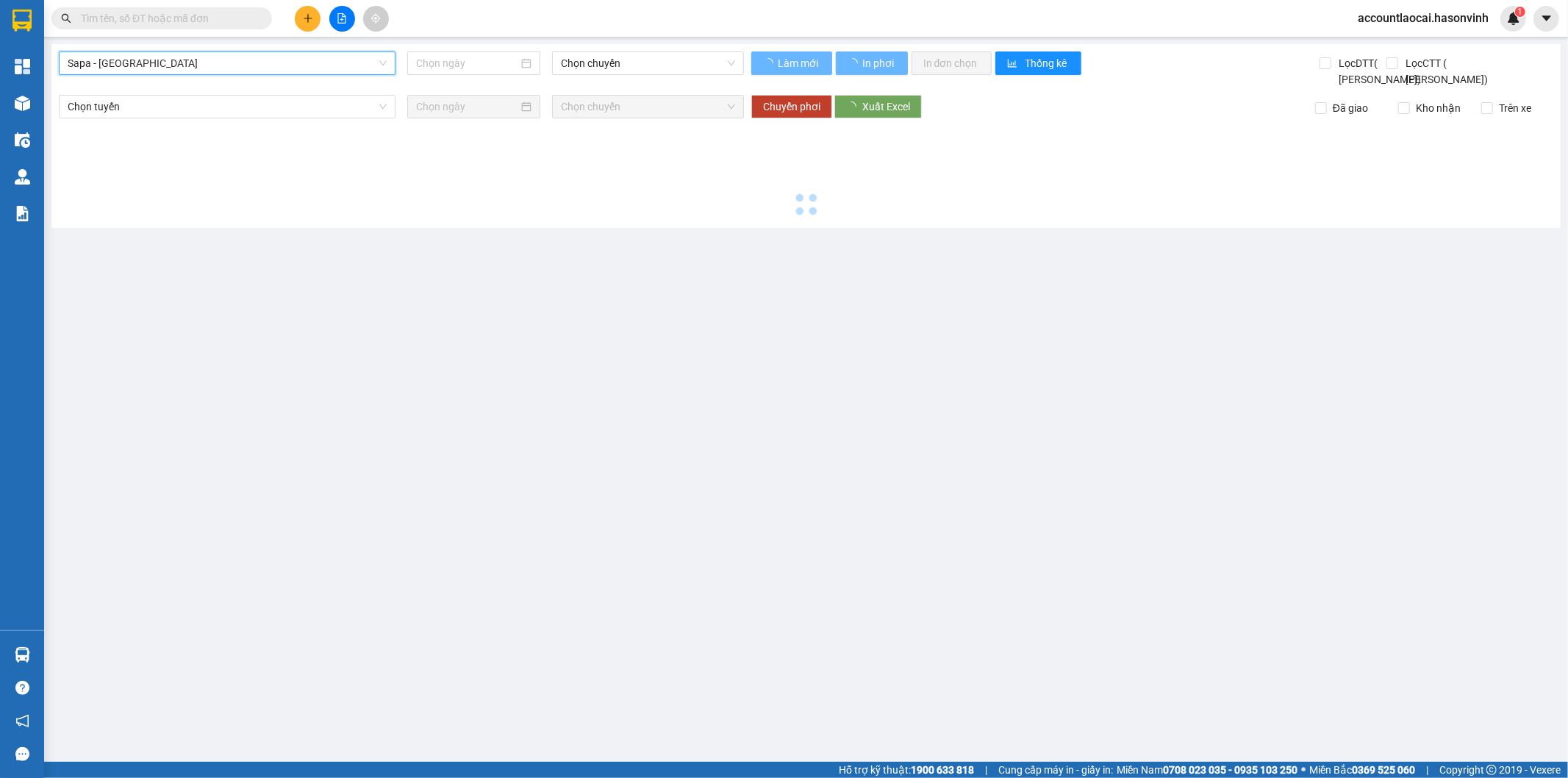
type input "[DATE]"
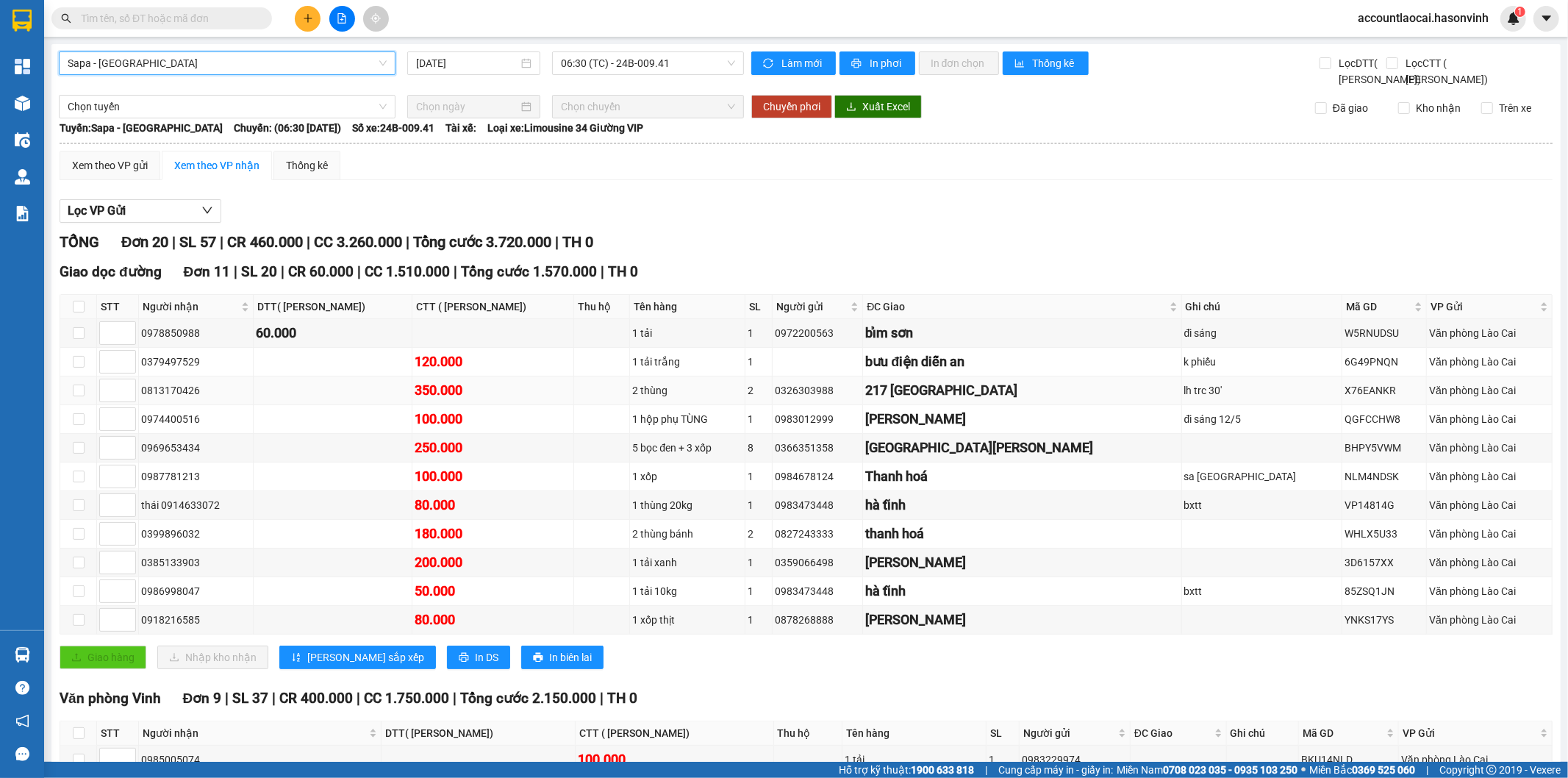
scroll to position [245, 0]
